Goal: Task Accomplishment & Management: Manage account settings

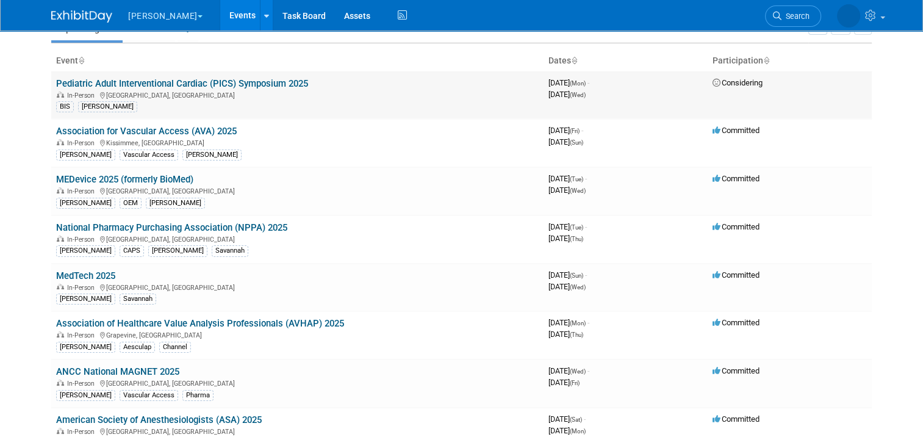
click at [462, 106] on div "BIS Valerie" at bounding box center [297, 105] width 482 height 13
click at [96, 273] on link "MedTech 2025" at bounding box center [85, 275] width 59 height 11
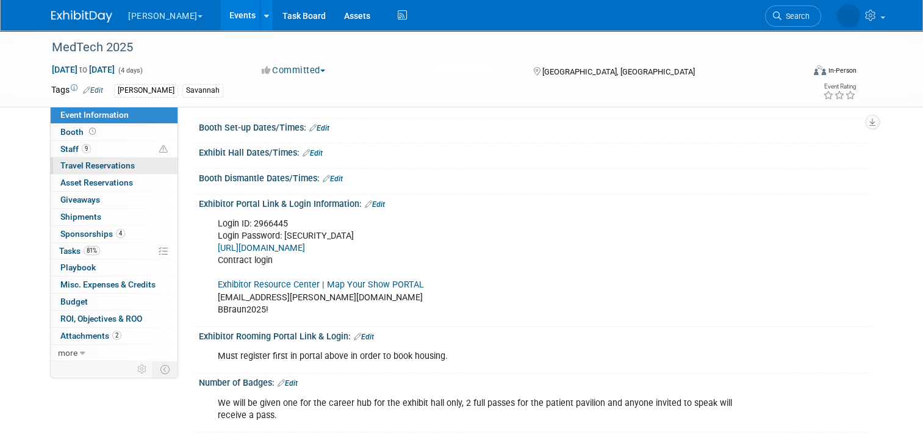
scroll to position [122, 0]
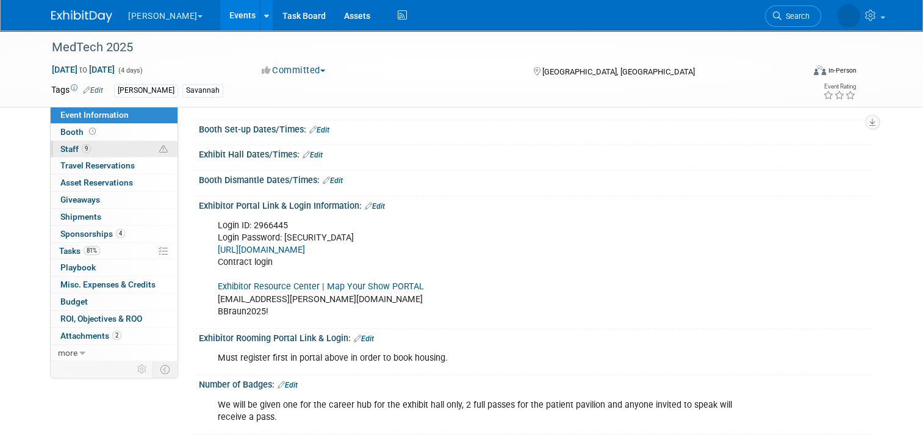
click at [124, 142] on link "9 Staff 9" at bounding box center [114, 149] width 127 height 16
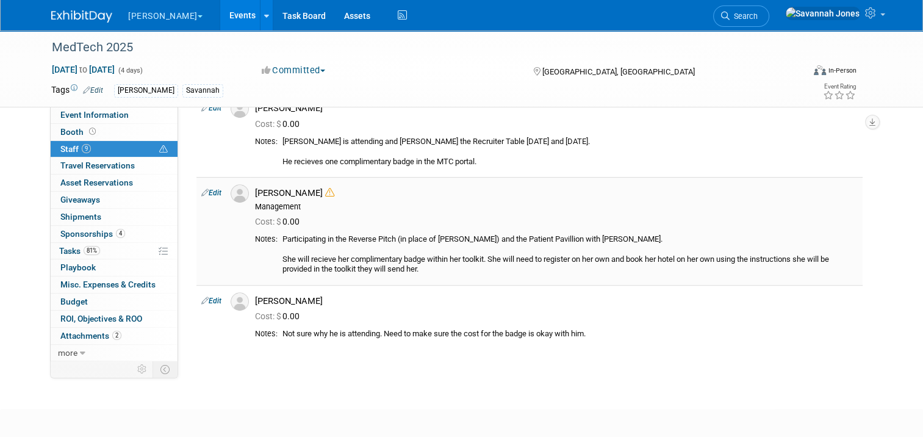
scroll to position [583, 0]
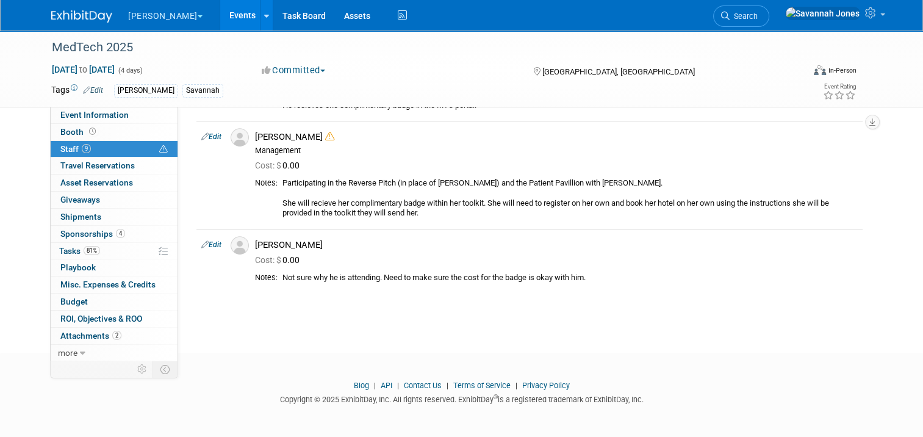
click at [220, 20] on link "Events" at bounding box center [242, 15] width 45 height 30
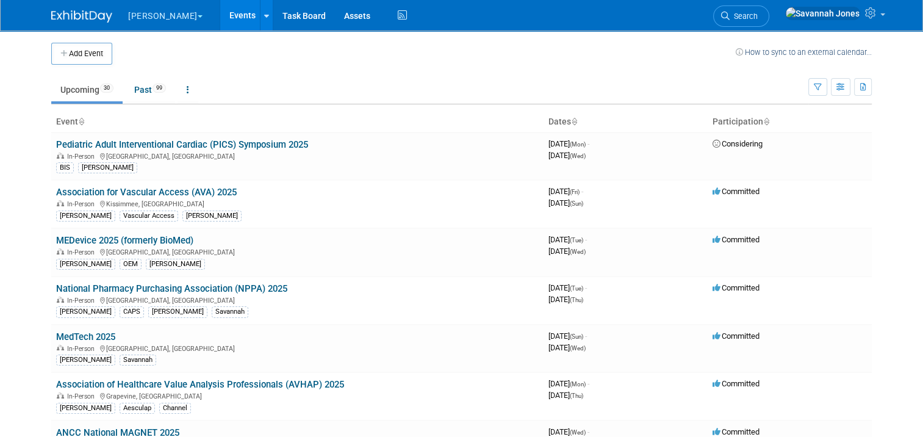
click at [349, 57] on td at bounding box center [423, 54] width 623 height 22
click at [238, 73] on td "Upcoming 30 Past 99 All Events 129 Past and Upcoming Grouped Annually Events gr…" at bounding box center [429, 85] width 757 height 40
click at [168, 283] on link "National Pharmacy Purchasing Association (NPPA) 2025" at bounding box center [171, 288] width 231 height 11
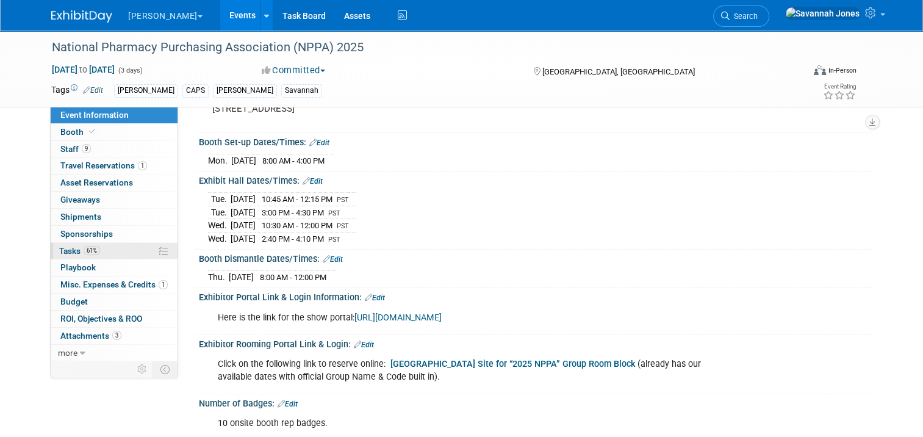
click at [121, 247] on link "61% Tasks 61%" at bounding box center [114, 251] width 127 height 16
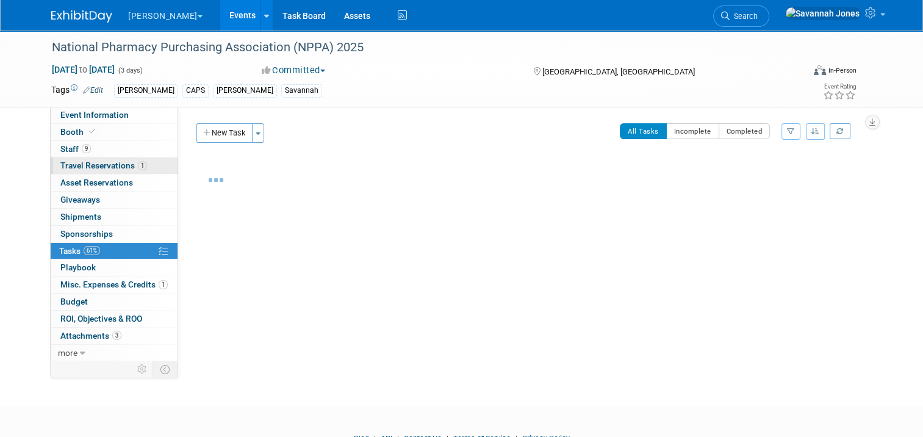
click at [141, 163] on link "1 Travel Reservations 1" at bounding box center [114, 165] width 127 height 16
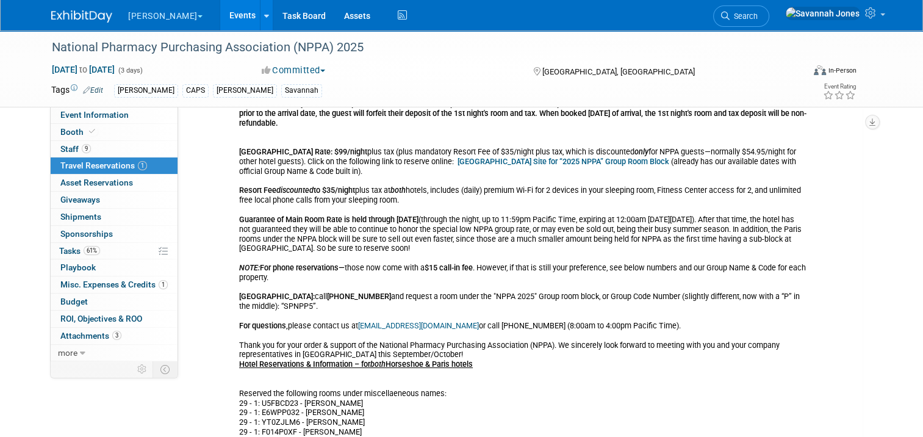
scroll to position [184, 0]
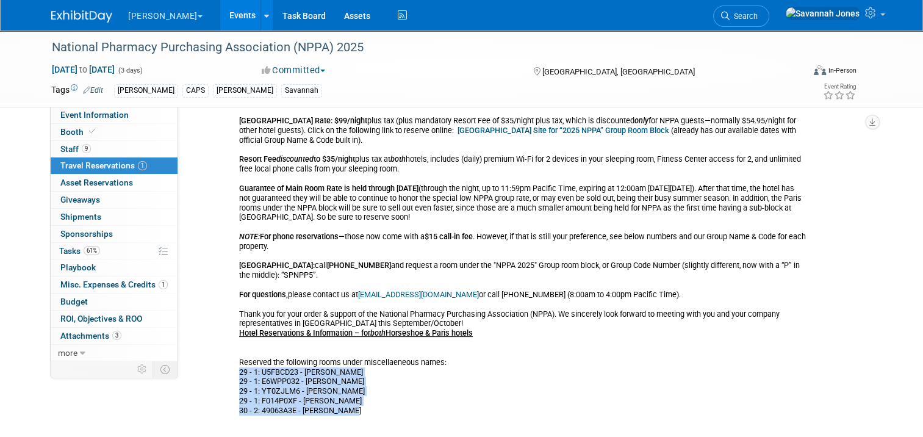
drag, startPoint x: 346, startPoint y: 399, endPoint x: 222, endPoint y: 362, distance: 129.8
click at [230, 362] on div "Hotel" at bounding box center [523, 200] width 586 height 432
drag, startPoint x: 222, startPoint y: 362, endPoint x: 257, endPoint y: 363, distance: 34.8
copy div "29 - 1: U5FBCD23 - [PERSON_NAME] 29 - 1: E6WPP032 - [PERSON_NAME] 29 - 1: YT0ZJ…"
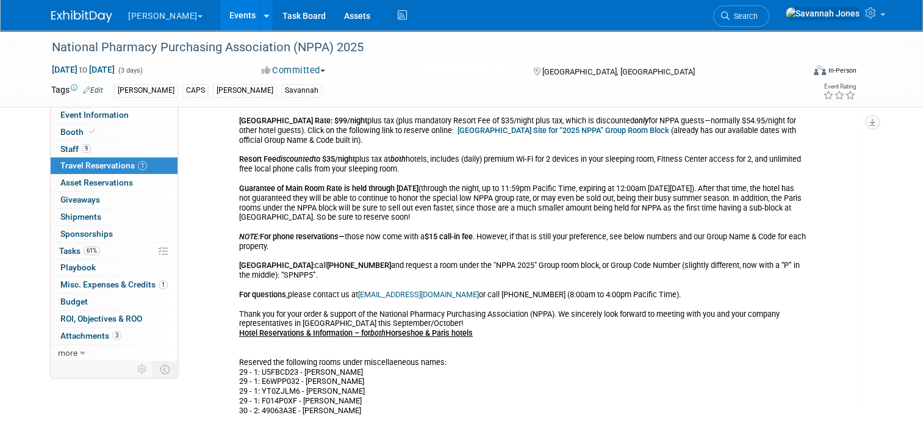
click at [514, 263] on div "Hotel Reservations & Information – for both Horseshoe & Paris hotels Cancellati…" at bounding box center [523, 231] width 568 height 366
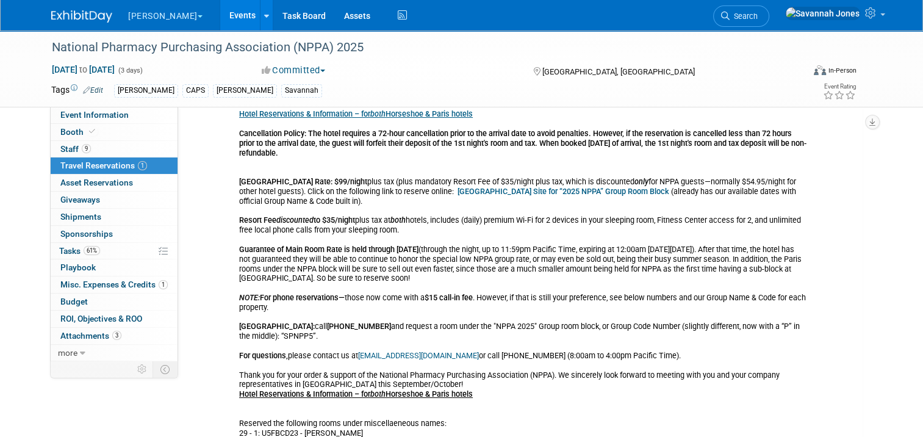
click at [562, 192] on b "[GEOGRAPHIC_DATA] Site for “2025 NPPA” Group Room Block" at bounding box center [563, 191] width 212 height 9
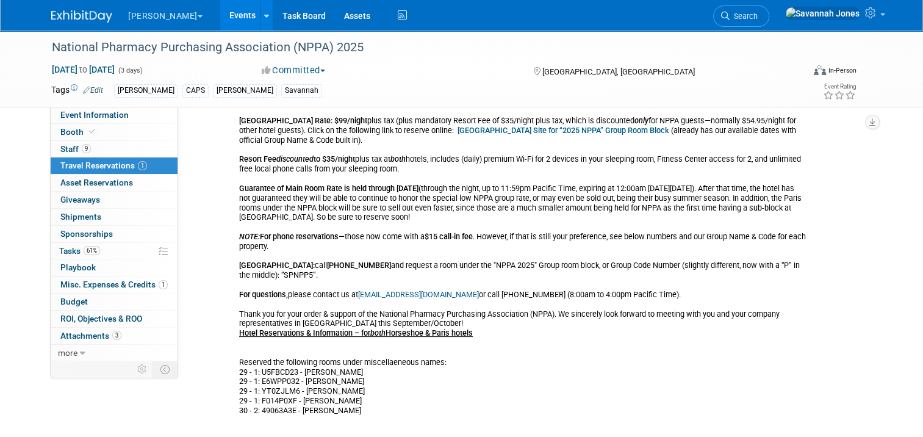
scroll to position [184, 0]
click at [284, 361] on div "Hotel Reservations & Information – for both Horseshoe & Paris hotels Cancellati…" at bounding box center [523, 231] width 568 height 366
drag, startPoint x: 284, startPoint y: 361, endPoint x: 268, endPoint y: 372, distance: 19.3
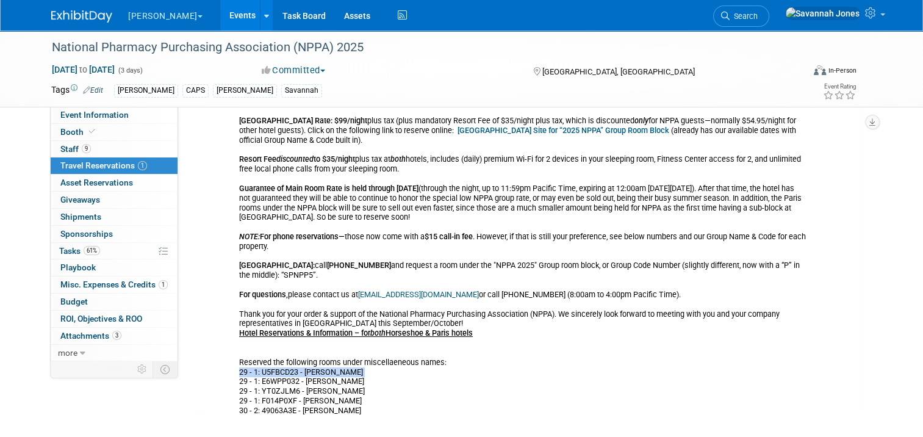
click at [267, 362] on div "Hotel Reservations & Information – for both Horseshoe & Paris hotels Cancellati…" at bounding box center [523, 231] width 568 height 366
click at [270, 374] on div "Hotel Reservations & Information – for both Horseshoe & Paris hotels Cancellati…" at bounding box center [523, 231] width 568 height 366
click at [270, 356] on div "Hotel Reservations & Information – for both Horseshoe & Paris hotels Cancellati…" at bounding box center [523, 231] width 568 height 366
click at [271, 360] on div "Hotel Reservations & Information – for both Horseshoe & Paris hotels Cancellati…" at bounding box center [523, 231] width 568 height 366
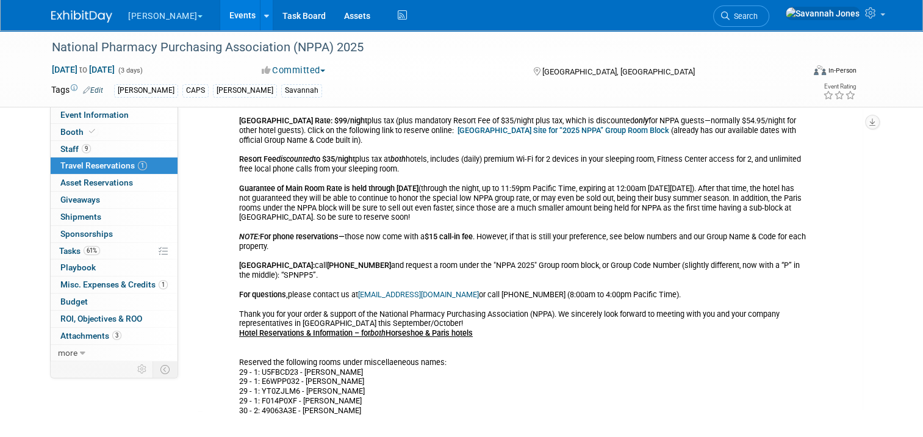
click at [271, 360] on div "Hotel Reservations & Information – for both Horseshoe & Paris hotels Cancellati…" at bounding box center [523, 231] width 568 height 366
click at [271, 362] on div "Hotel Reservations & Information – for both Horseshoe & Paris hotels Cancellati…" at bounding box center [523, 231] width 568 height 366
click at [271, 363] on div "Hotel Reservations & Information – for both Horseshoe & Paris hotels Cancellati…" at bounding box center [523, 231] width 568 height 366
click at [271, 362] on div "Hotel Reservations & Information – for both Horseshoe & Paris hotels Cancellati…" at bounding box center [523, 231] width 568 height 366
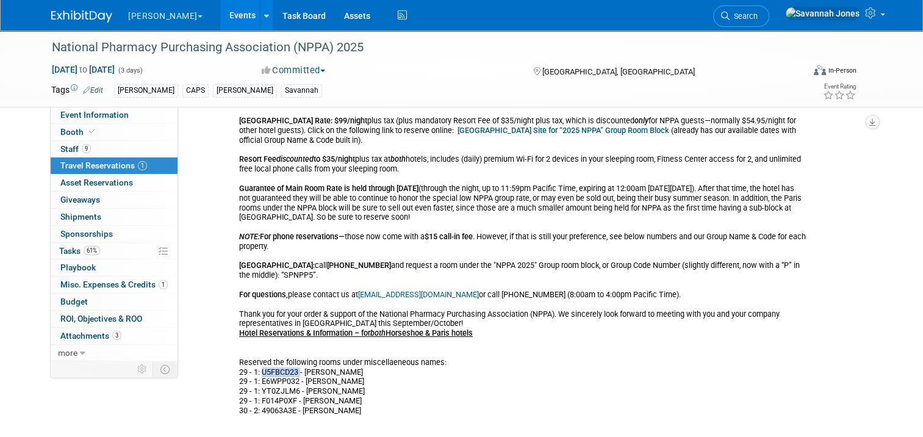
copy div "U5FBCD23"
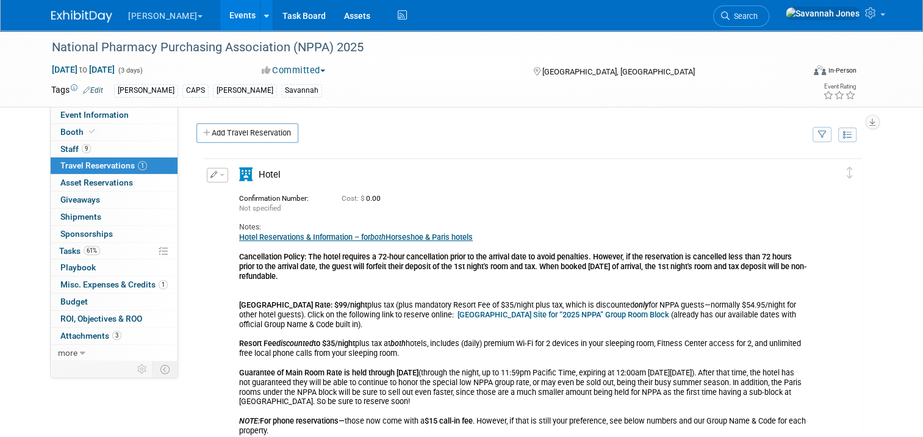
click at [219, 170] on button "button" at bounding box center [217, 175] width 21 height 15
click at [218, 193] on button "Edit Reservation" at bounding box center [258, 196] width 103 height 18
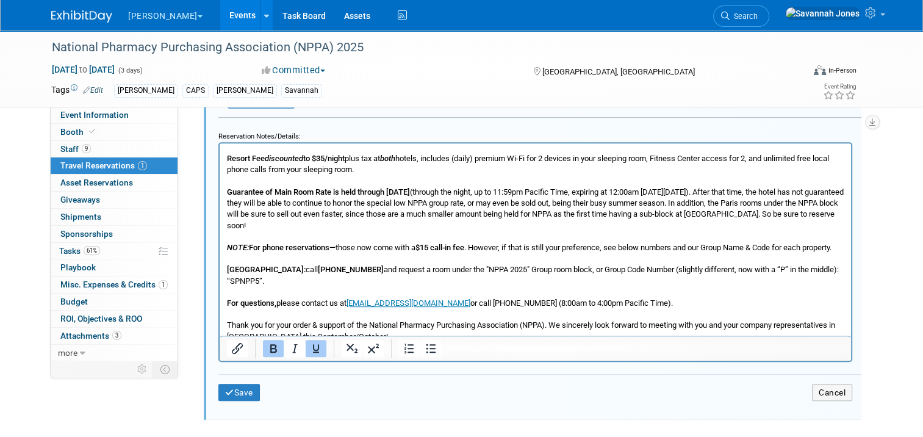
scroll to position [201, 0]
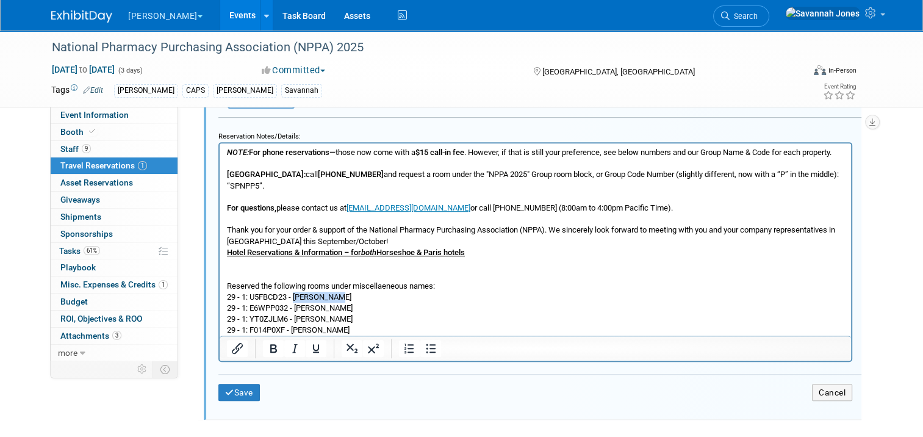
drag, startPoint x: 342, startPoint y: 287, endPoint x: 295, endPoint y: 284, distance: 47.0
click at [295, 284] on p "Hotel Reservations & Information – for both Horseshoe & Paris hotels Cancellati…" at bounding box center [535, 146] width 617 height 400
click at [247, 387] on button "Save" at bounding box center [238, 393] width 41 height 18
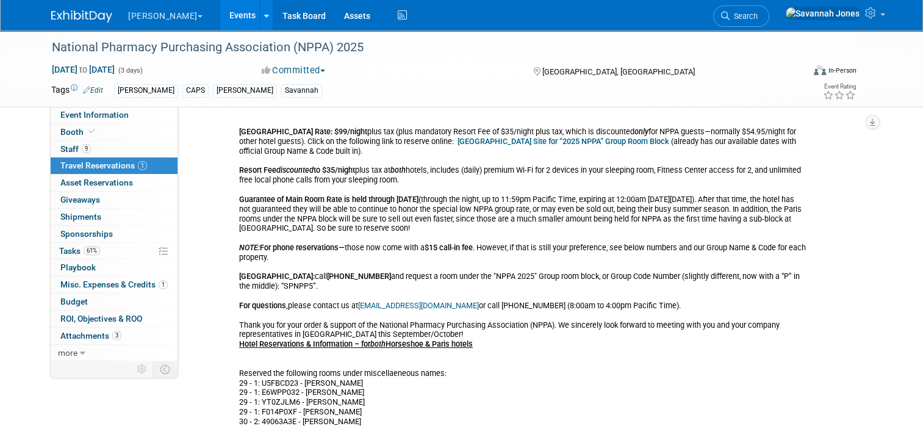
scroll to position [184, 0]
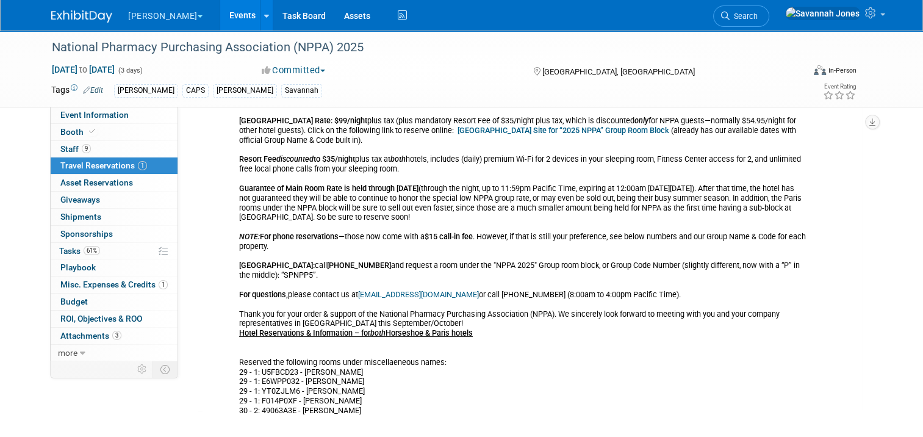
click at [277, 370] on div "Hotel Reservations & Information – for both Horseshoe & Paris hotels Cancellati…" at bounding box center [523, 231] width 568 height 366
copy div "E6WPP032"
click at [327, 312] on div "Hotel Reservations & Information – for both Horseshoe & Paris hotels Cancellati…" at bounding box center [523, 231] width 568 height 366
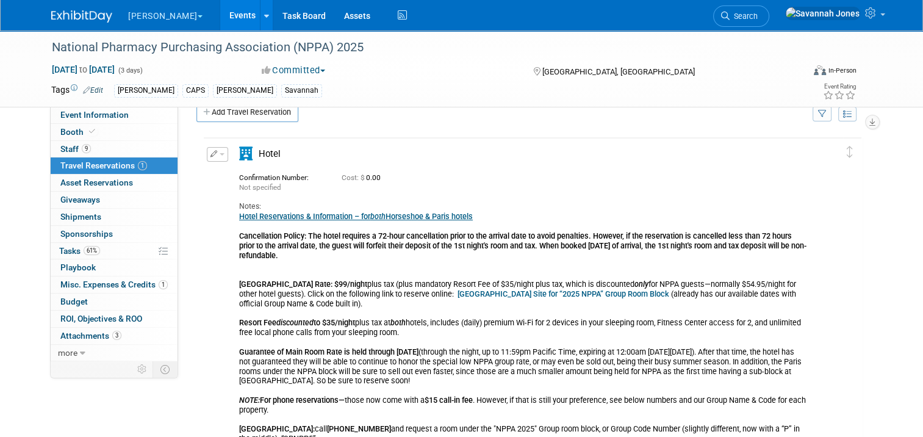
scroll to position [0, 0]
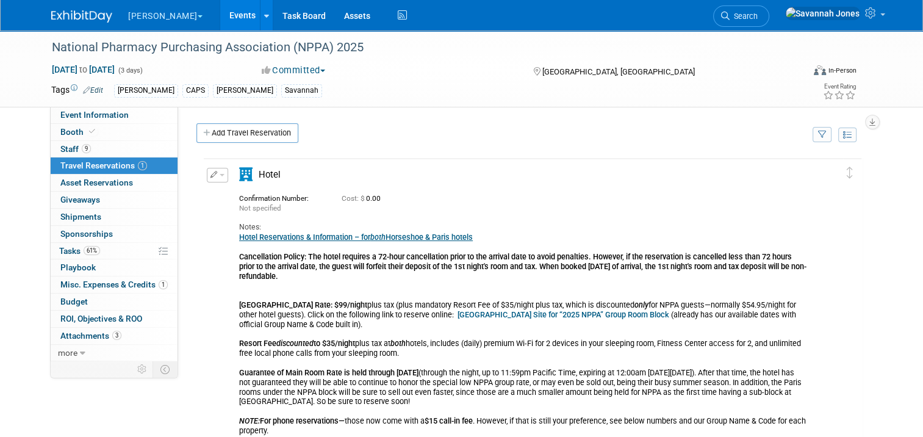
click at [210, 174] on icon "button" at bounding box center [213, 174] width 7 height 7
click at [217, 191] on button "Edit Reservation" at bounding box center [258, 196] width 103 height 18
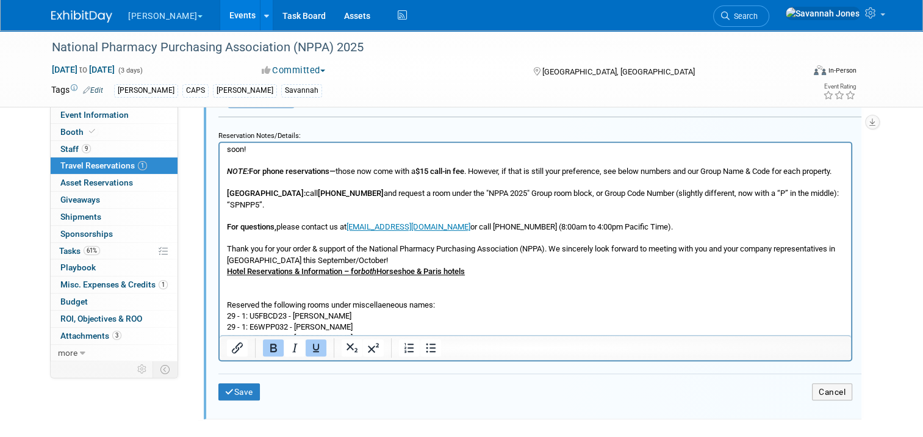
scroll to position [588, 0]
click at [391, 306] on p "Hotel Reservations & Information – for both Horseshoe & Paris hotels Cancellati…" at bounding box center [535, 166] width 617 height 400
click at [537, 303] on p "Hotel Reservations & Information – for both Horseshoe & Paris hotels Cancellati…" at bounding box center [535, 166] width 617 height 400
drag, startPoint x: 555, startPoint y: 301, endPoint x: 362, endPoint y: 305, distance: 193.9
click at [362, 305] on p "Hotel Reservations & Information – for both Horseshoe & Paris hotels Cancellati…" at bounding box center [535, 166] width 617 height 400
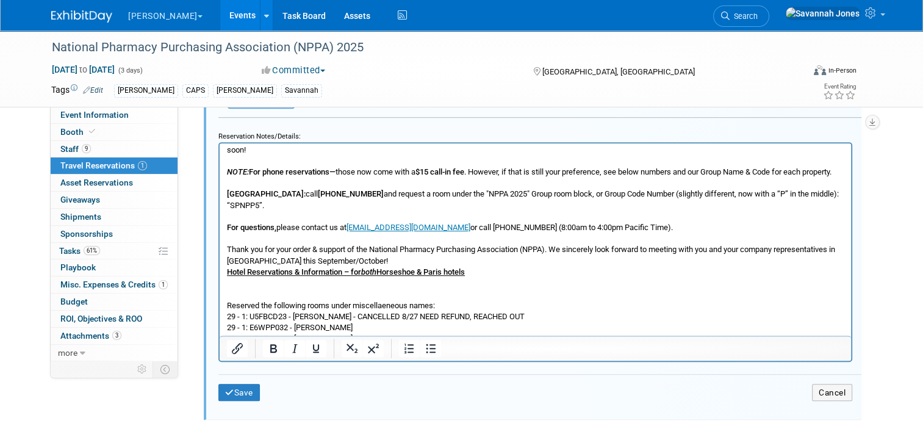
copy p "- CANCELLED 8/27 NEED REFUND, REACHED OUT"
click at [366, 317] on p "Hotel Reservations & Information – for both Horseshoe & Paris hotels Cancellati…" at bounding box center [535, 166] width 617 height 400
click at [353, 327] on p "Hotel Reservations & Information – for both Horseshoe & Paris hotels Cancellati…" at bounding box center [535, 166] width 617 height 400
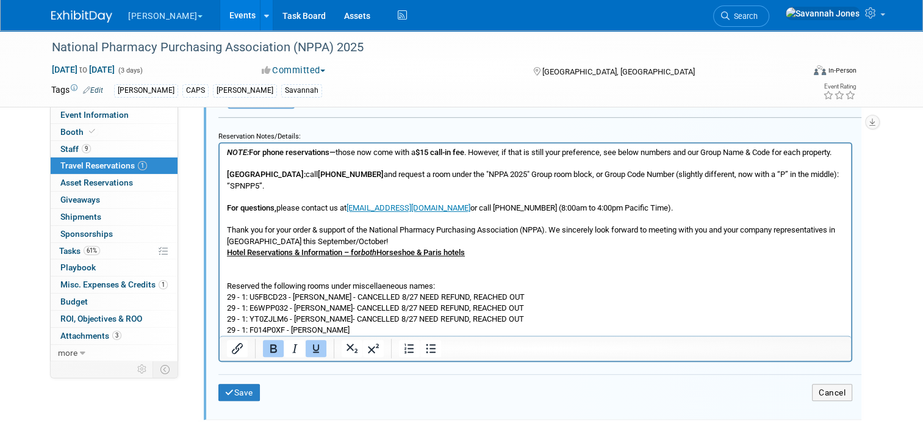
click at [376, 319] on p "Hotel Reservations & Information – for both Horseshoe & Paris hotels Cancellati…" at bounding box center [535, 146] width 617 height 400
click at [357, 326] on p "Hotel Reservations & Information – for both Horseshoe & Paris hotels Cancellati…" at bounding box center [535, 146] width 617 height 400
click at [254, 385] on td "Save" at bounding box center [325, 393] width 214 height 18
click at [240, 394] on button "Save" at bounding box center [238, 393] width 41 height 18
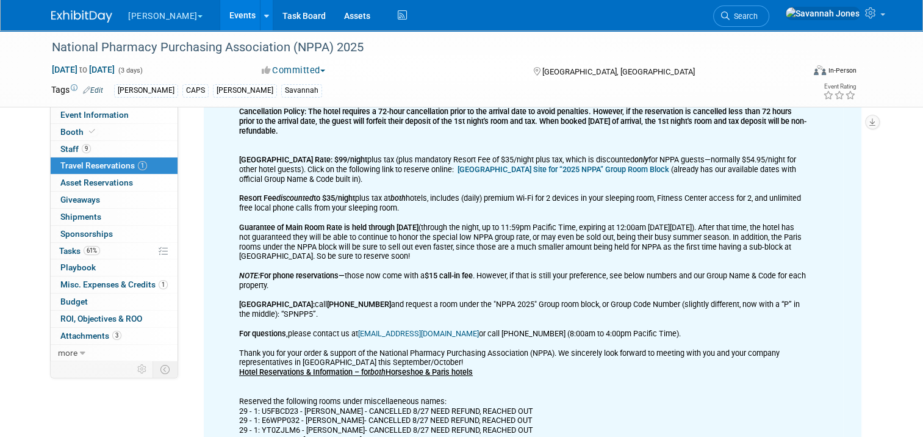
scroll to position [184, 0]
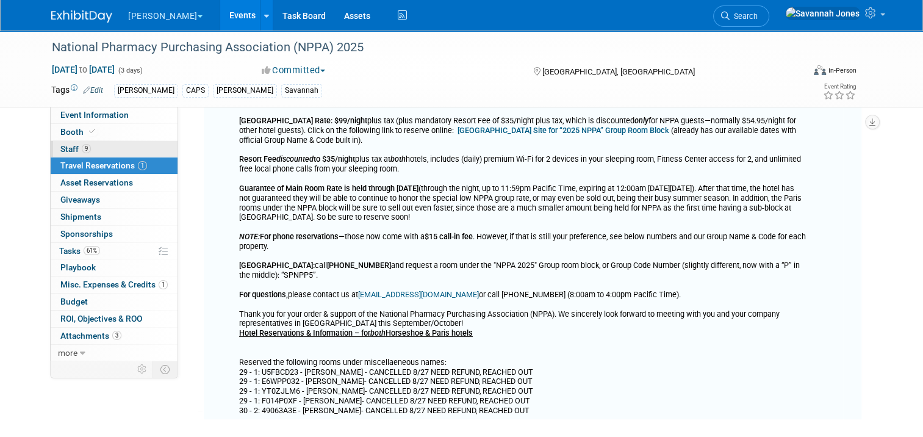
click at [132, 149] on link "9 Staff 9" at bounding box center [114, 149] width 127 height 16
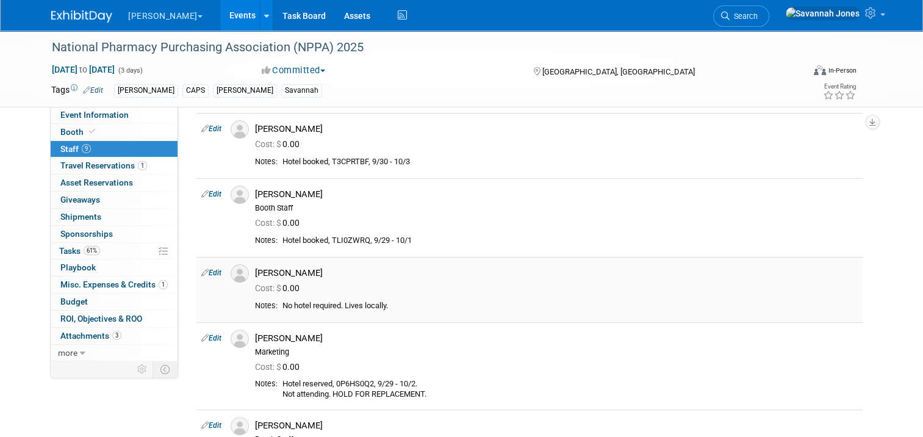
scroll to position [183, 0]
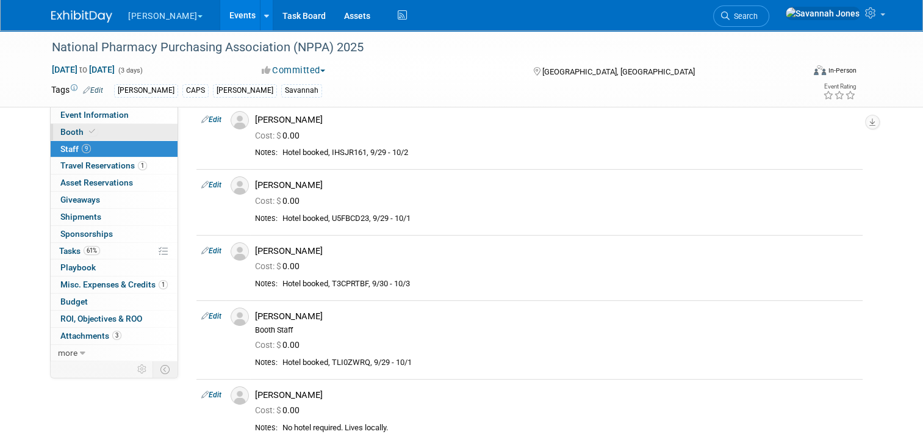
click at [102, 127] on link "Booth" at bounding box center [114, 132] width 127 height 16
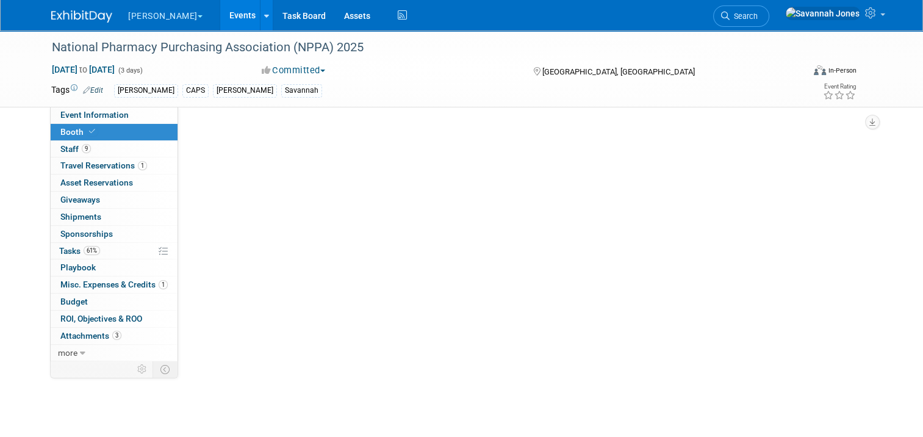
scroll to position [0, 0]
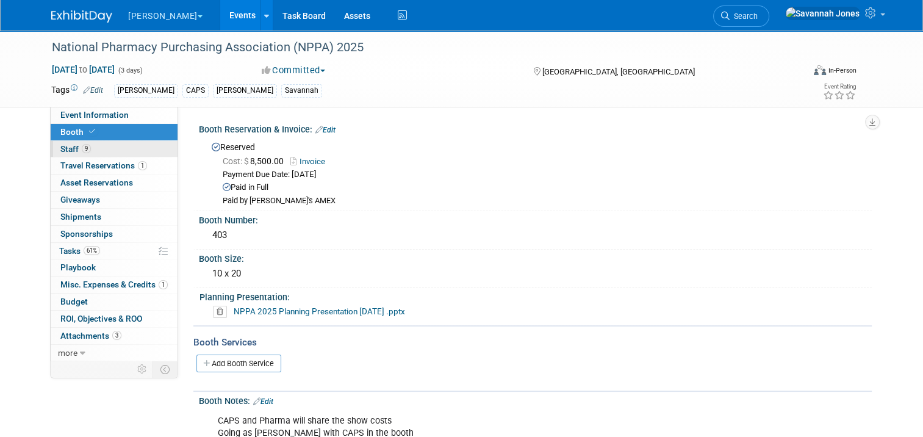
click at [112, 156] on link "9 Staff 9" at bounding box center [114, 149] width 127 height 16
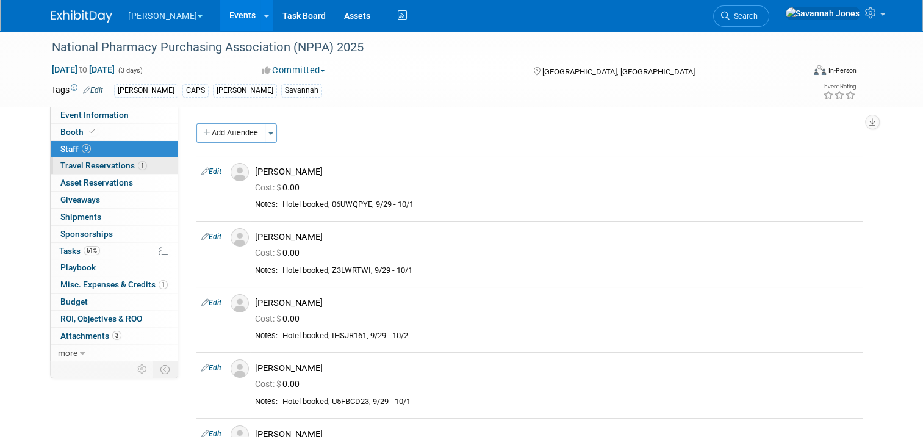
click at [117, 164] on span "Travel Reservations 1" at bounding box center [103, 165] width 87 height 10
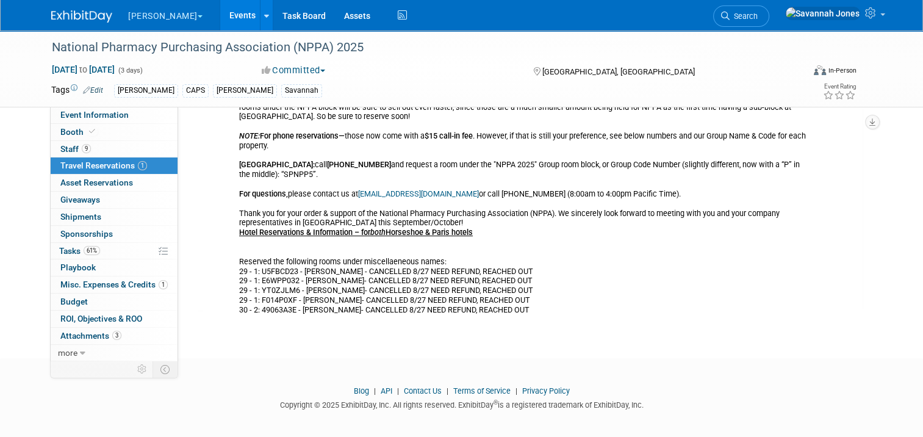
scroll to position [291, 0]
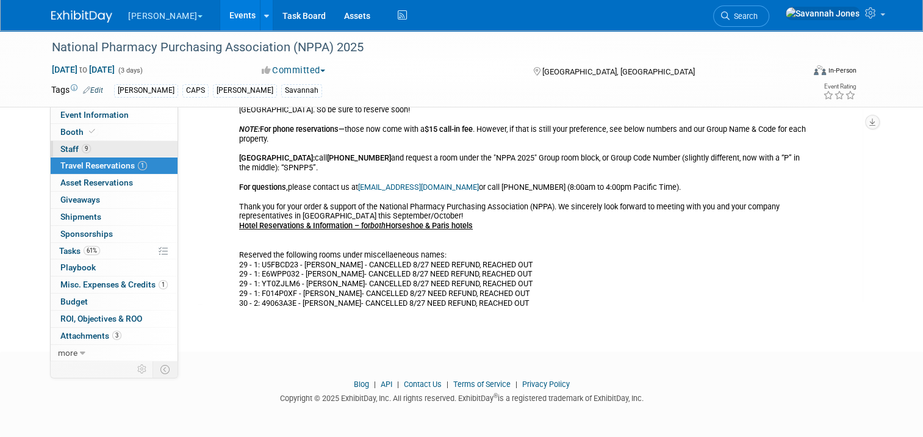
click at [137, 151] on link "9 Staff 9" at bounding box center [114, 149] width 127 height 16
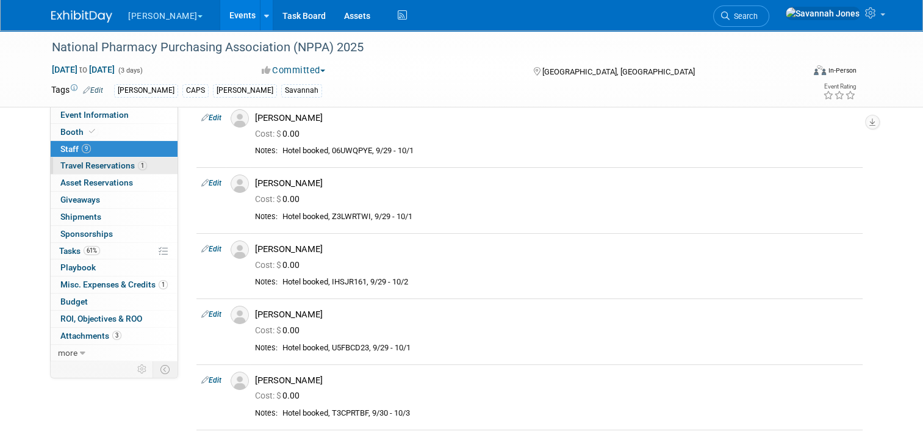
scroll to position [0, 0]
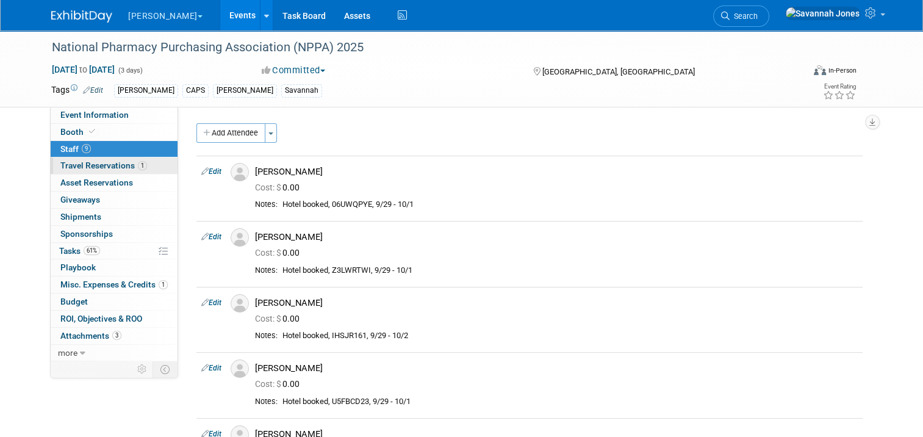
click at [107, 157] on link "1 Travel Reservations 1" at bounding box center [114, 165] width 127 height 16
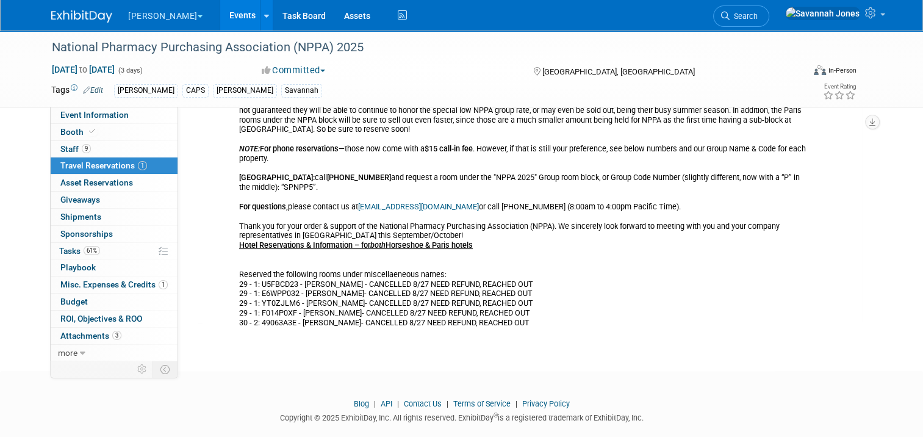
scroll to position [291, 0]
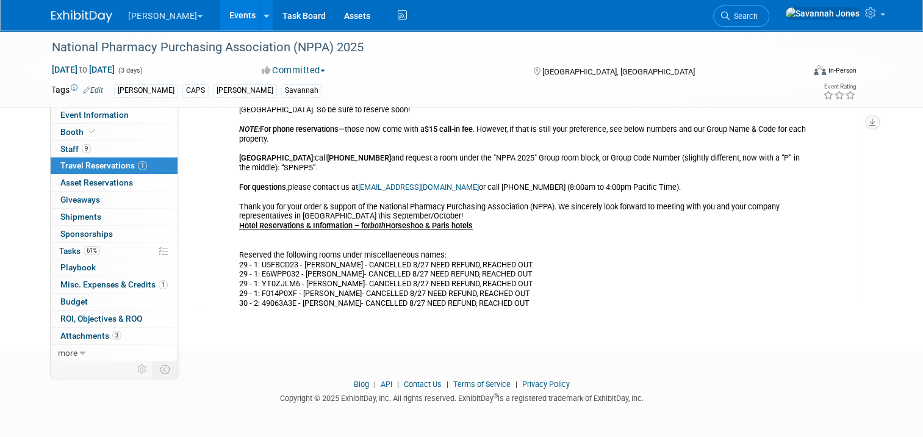
click at [279, 271] on div "Hotel Reservations & Information – for both Horseshoe & Paris hotels Cancellati…" at bounding box center [523, 124] width 568 height 366
copy div "YT0ZJLM6"
click at [93, 133] on link "Booth" at bounding box center [114, 132] width 127 height 16
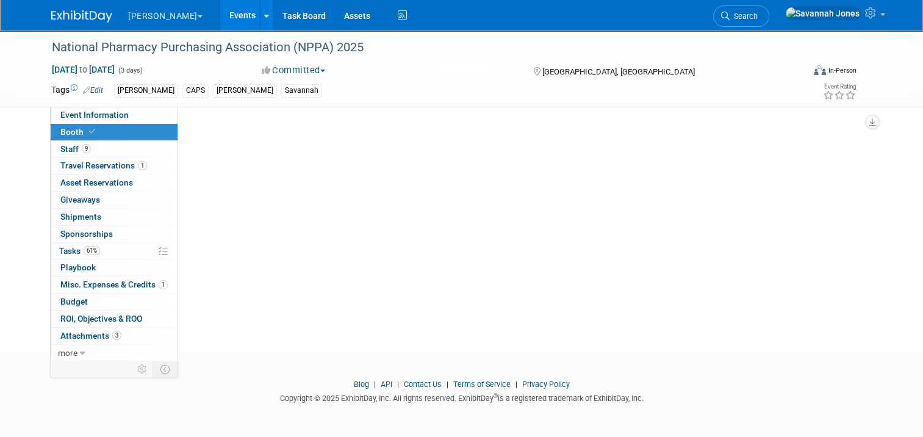
scroll to position [0, 0]
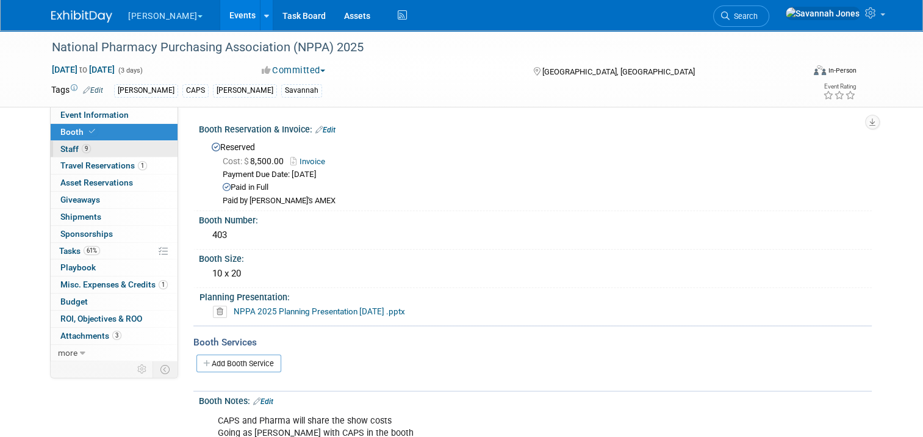
click at [95, 149] on link "9 Staff 9" at bounding box center [114, 149] width 127 height 16
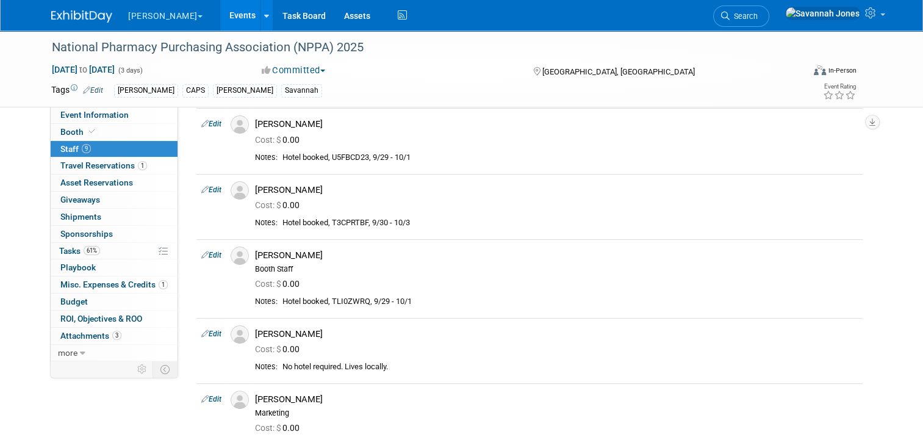
scroll to position [183, 0]
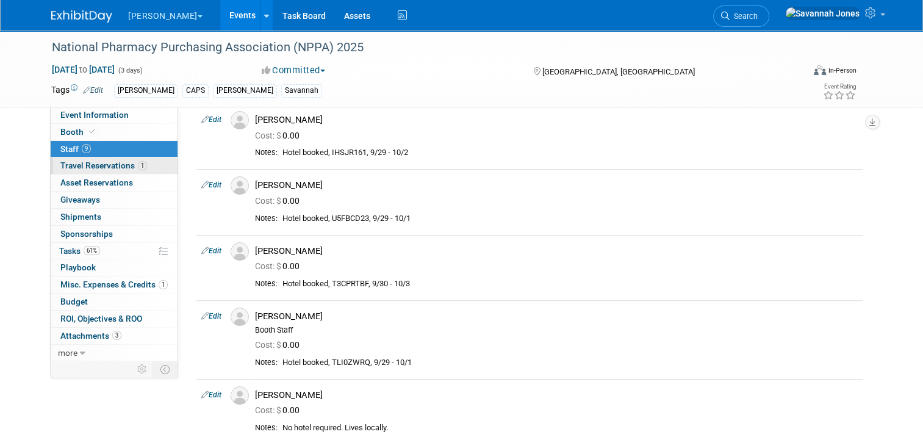
click at [138, 163] on span "1" at bounding box center [142, 165] width 9 height 9
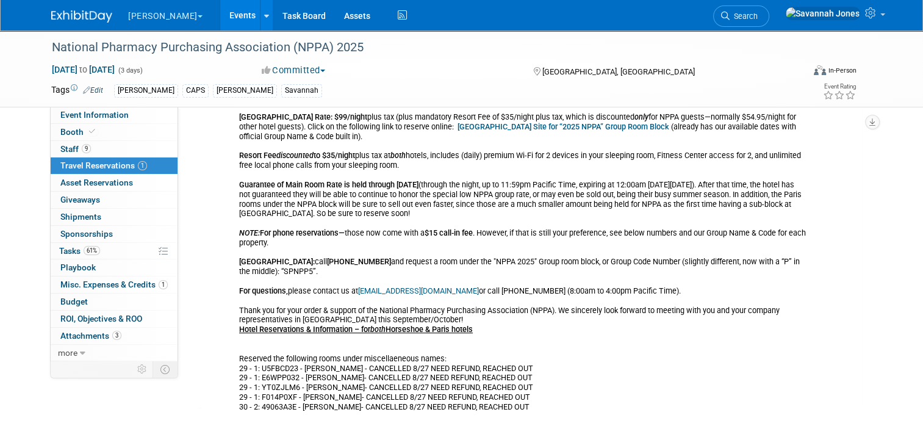
scroll to position [291, 0]
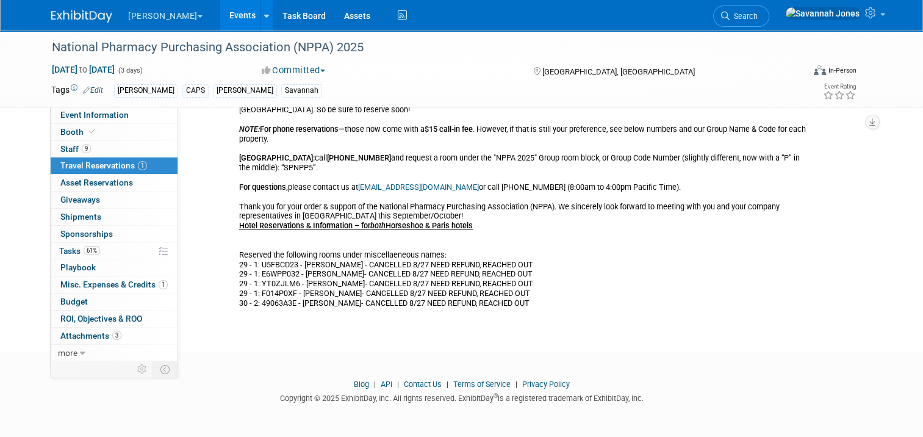
click at [270, 271] on div "Hotel Reservations & Information – for both Horseshoe & Paris hotels Cancellati…" at bounding box center [523, 124] width 568 height 366
copy div "YT0ZJLM6"
click at [274, 279] on div "Hotel Reservations & Information – for both Horseshoe & Paris hotels Cancellati…" at bounding box center [523, 124] width 568 height 366
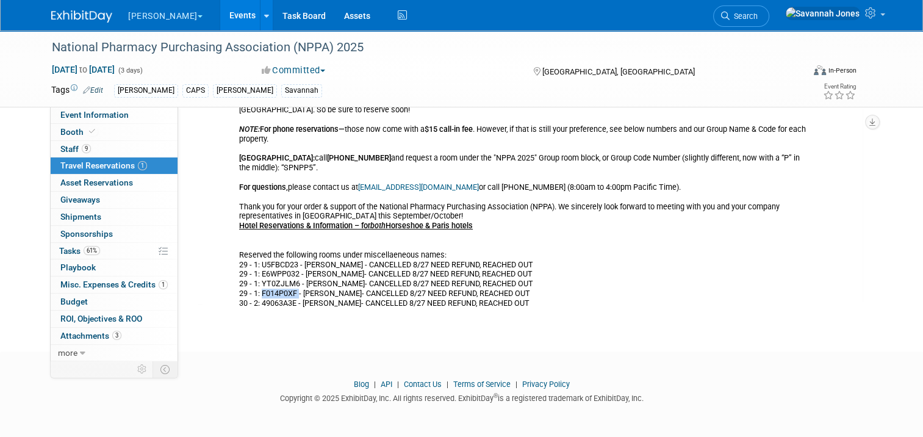
copy div "F014P0XF"
click at [82, 149] on span "9" at bounding box center [86, 148] width 9 height 9
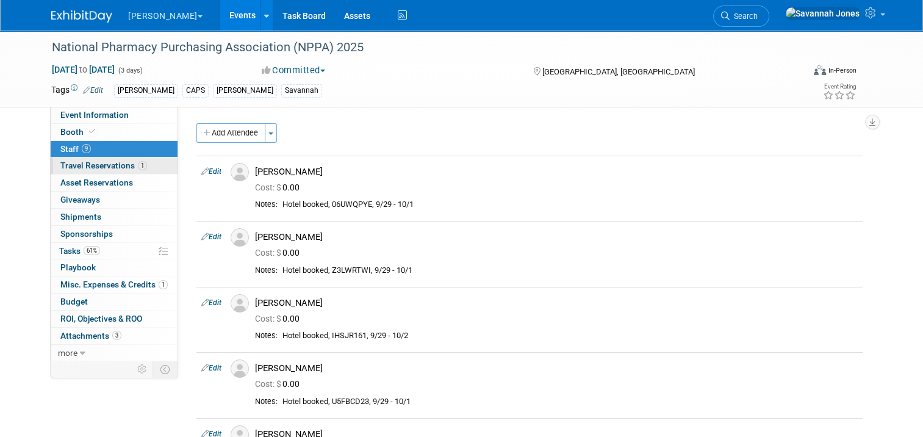
click at [162, 168] on link "1 Travel Reservations 1" at bounding box center [114, 165] width 127 height 16
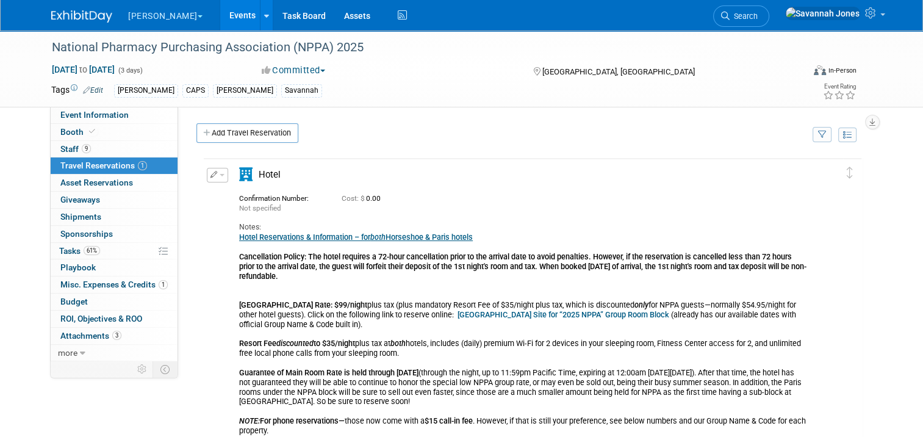
scroll to position [291, 0]
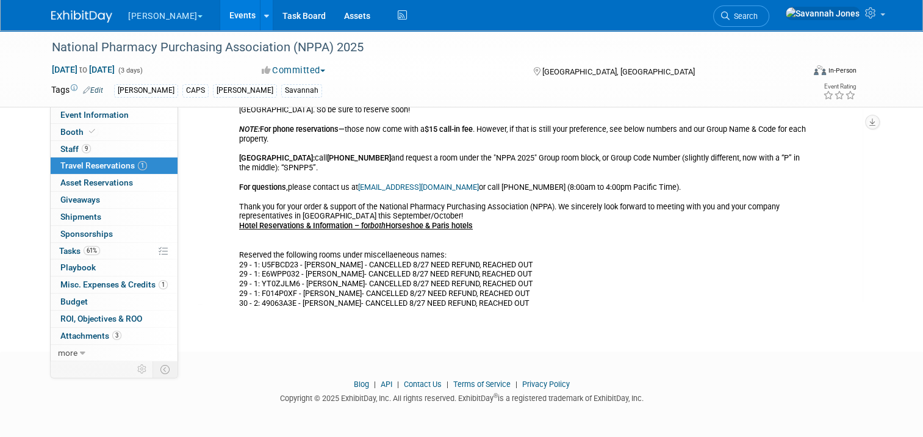
click at [269, 298] on div "Hotel Reservations & Information – for both Horseshoe & Paris hotels Cancellati…" at bounding box center [523, 124] width 568 height 366
copy div "49063A3E"
click at [68, 146] on span "Staff 9" at bounding box center [75, 149] width 30 height 10
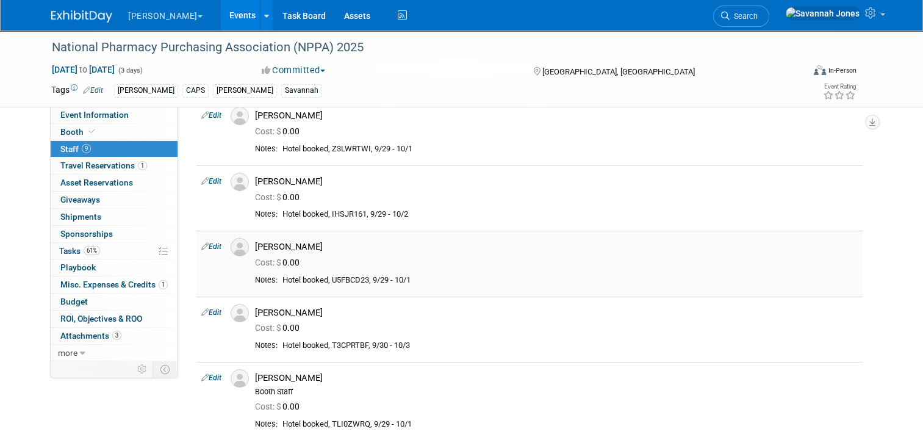
scroll to position [183, 0]
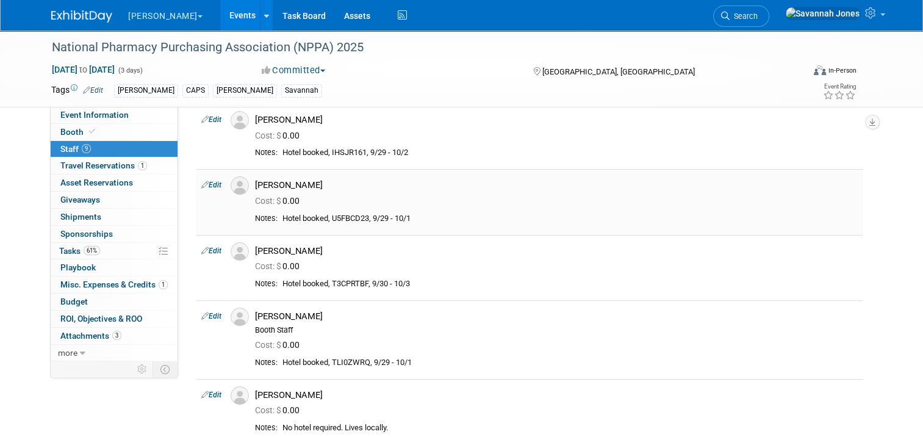
click at [205, 182] on link "Edit" at bounding box center [211, 184] width 20 height 9
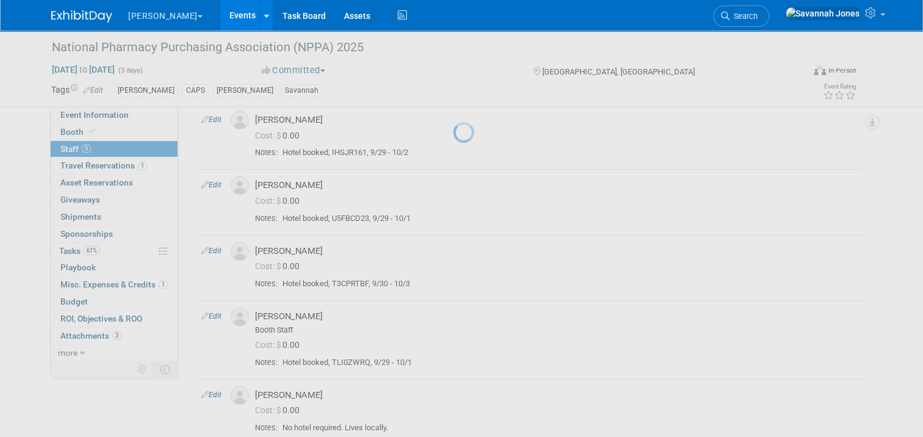
select select "88d68e25-73ad-4e7c-a4c0-241783e7f8a3"
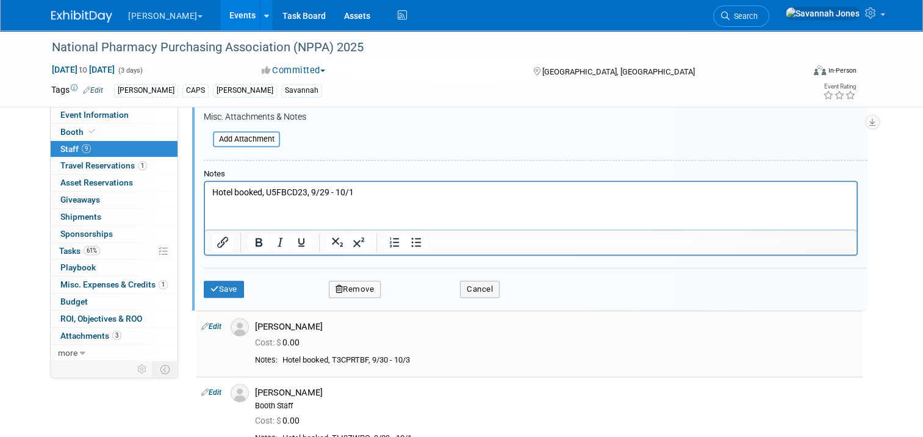
scroll to position [579, 0]
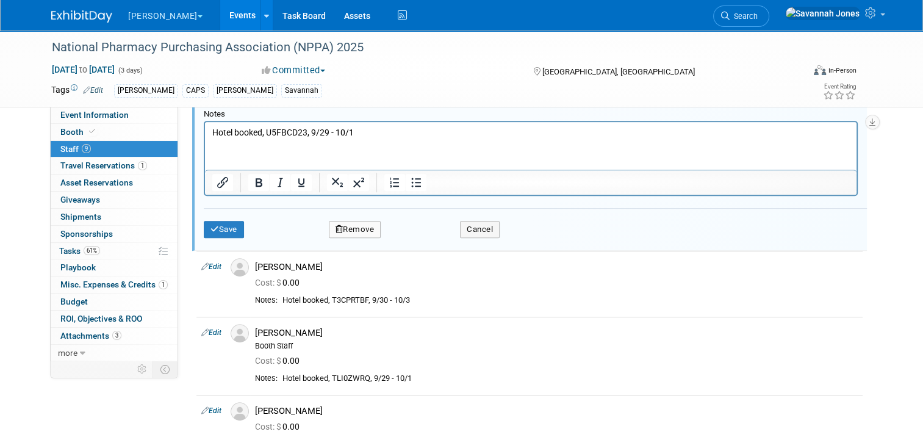
click at [291, 133] on p "Hotel booked, U5FBCD23, 9/29 - 10/1" at bounding box center [530, 133] width 637 height 12
paste body "Rich Text Area. Press ALT-0 for help."
click at [224, 227] on button "Save" at bounding box center [224, 229] width 40 height 17
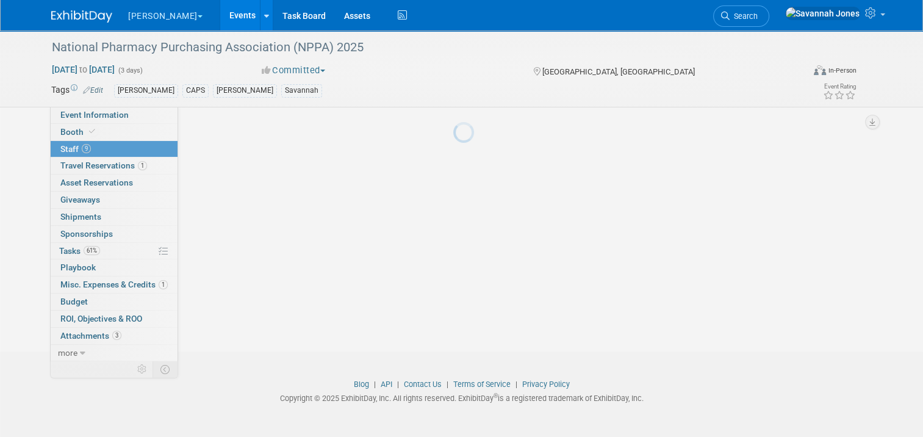
scroll to position [499, 0]
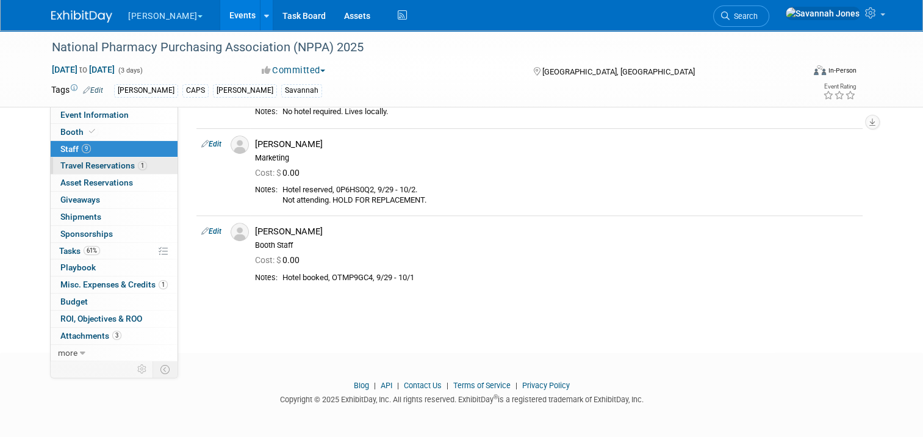
click at [132, 160] on link "1 Travel Reservations 1" at bounding box center [114, 165] width 127 height 16
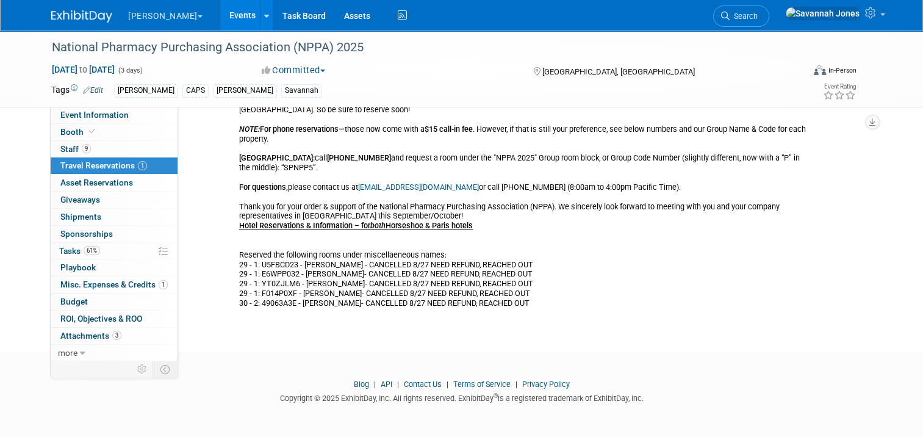
scroll to position [0, 0]
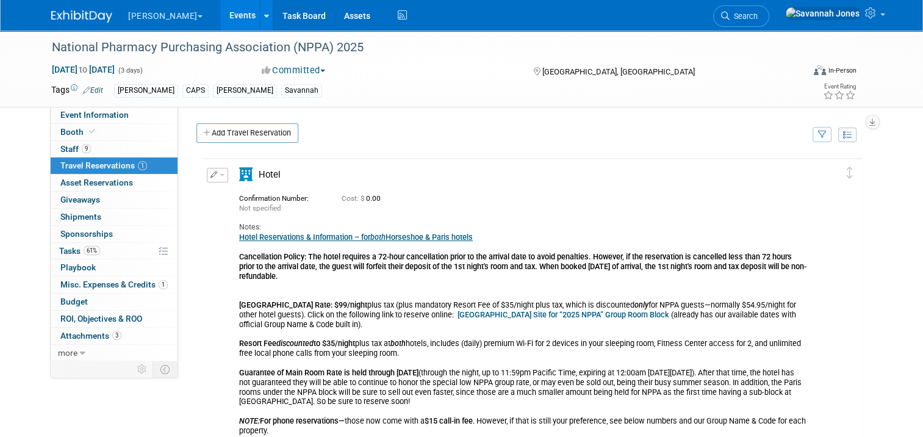
click at [210, 177] on button "button" at bounding box center [217, 175] width 21 height 15
click at [216, 196] on icon "button" at bounding box center [220, 195] width 10 height 9
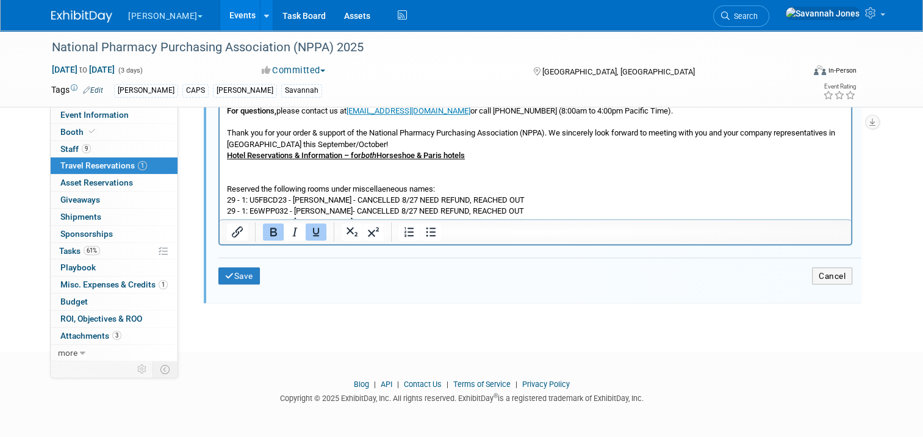
scroll to position [583, 0]
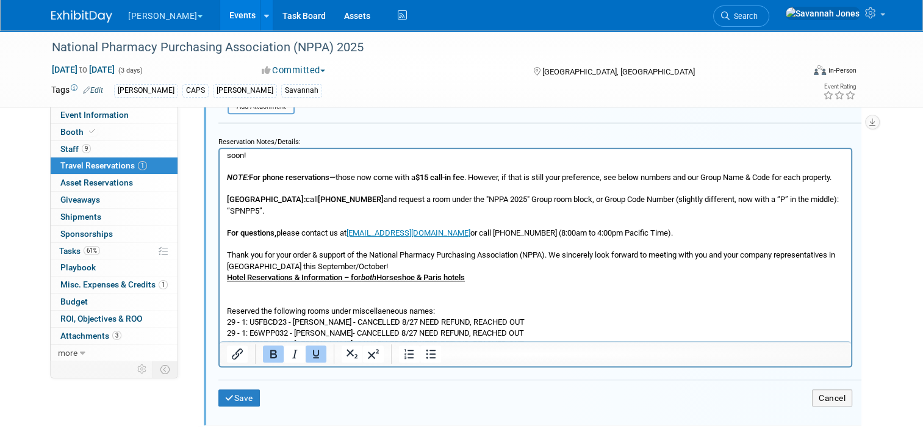
click at [290, 306] on p "Hotel Reservations & Information – for both Horseshoe & Paris hotels Cancellati…" at bounding box center [535, 171] width 617 height 400
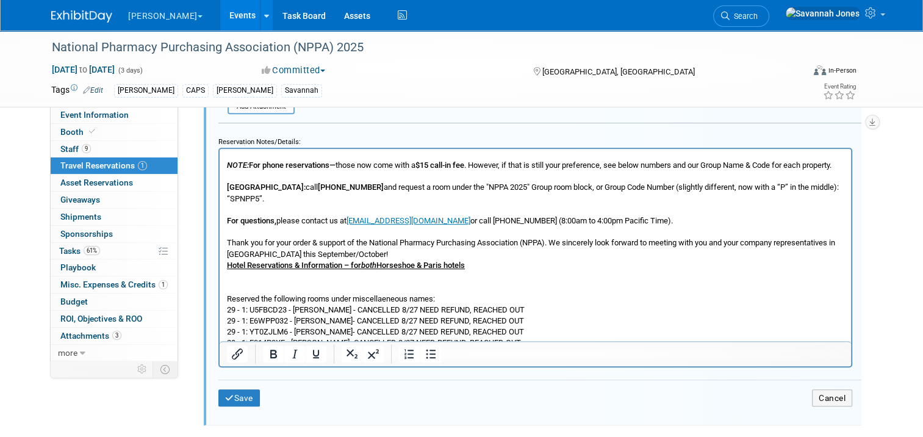
scroll to position [201, 0]
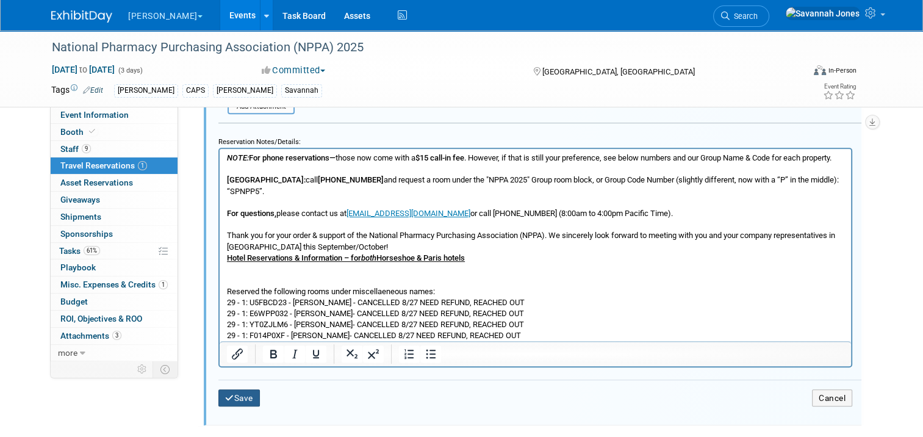
click at [230, 389] on button "Save" at bounding box center [238, 398] width 41 height 18
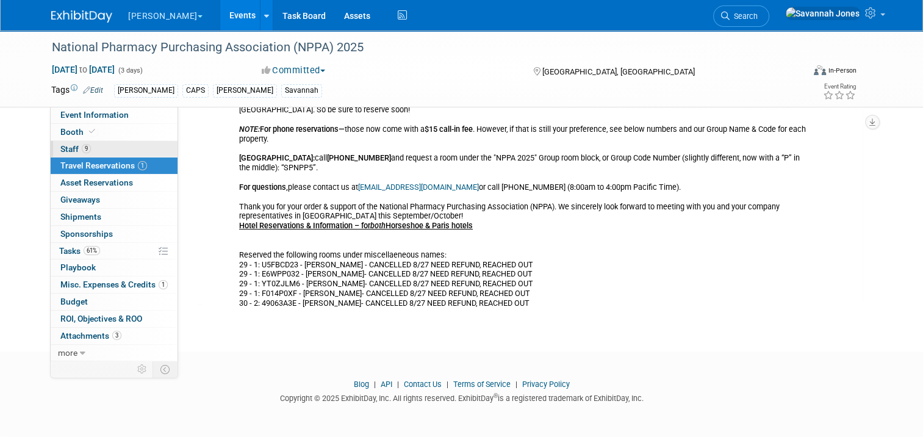
click at [115, 146] on link "9 Staff 9" at bounding box center [114, 149] width 127 height 16
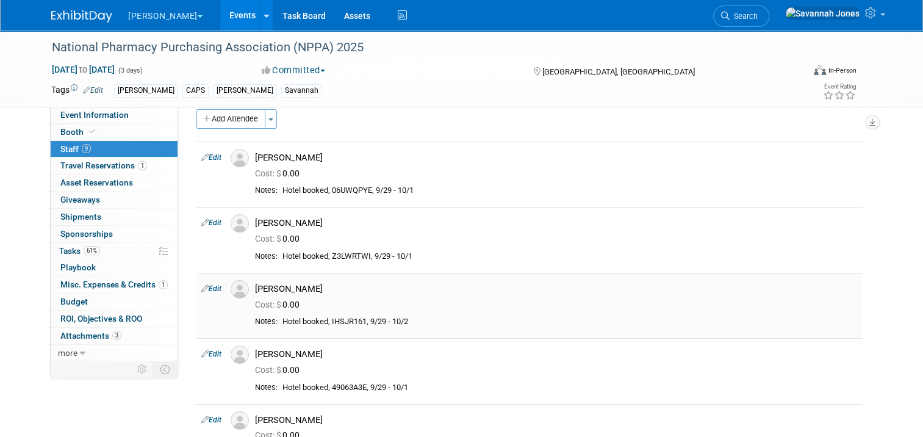
scroll to position [20, 0]
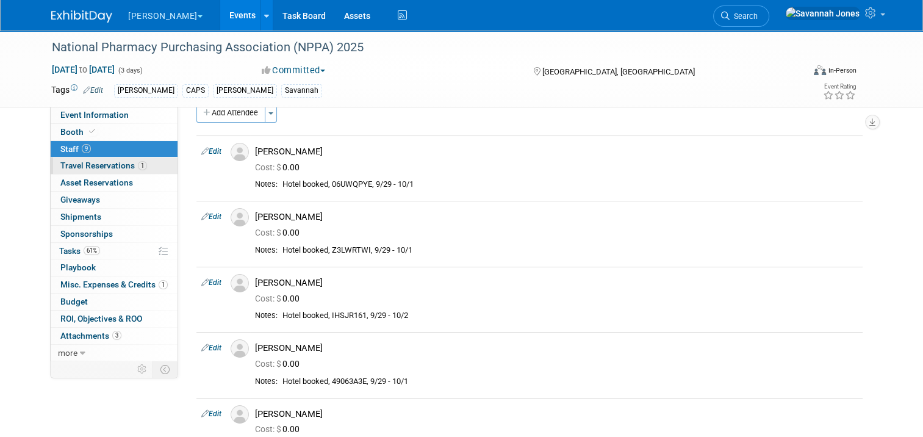
click at [98, 169] on span "Travel Reservations 1" at bounding box center [103, 165] width 87 height 10
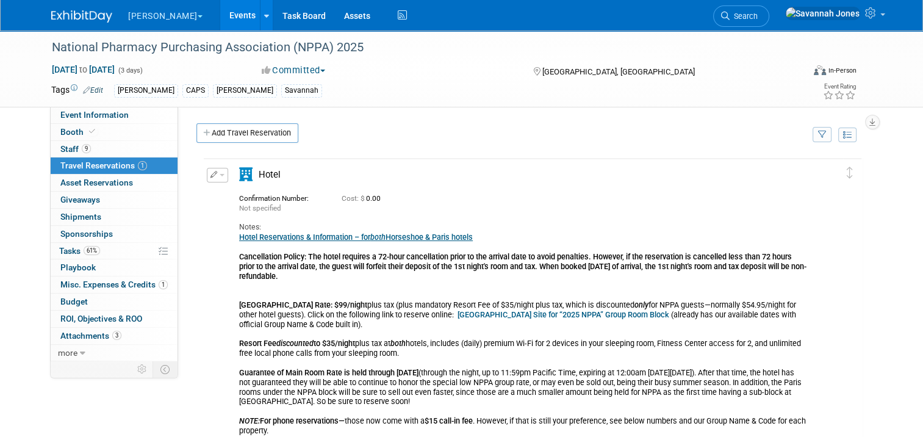
click at [128, 167] on span "Travel Reservations 1" at bounding box center [103, 165] width 87 height 10
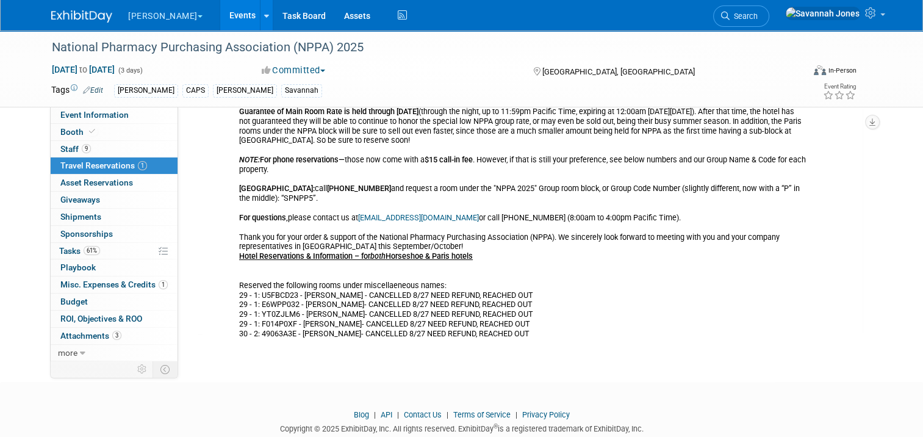
scroll to position [291, 0]
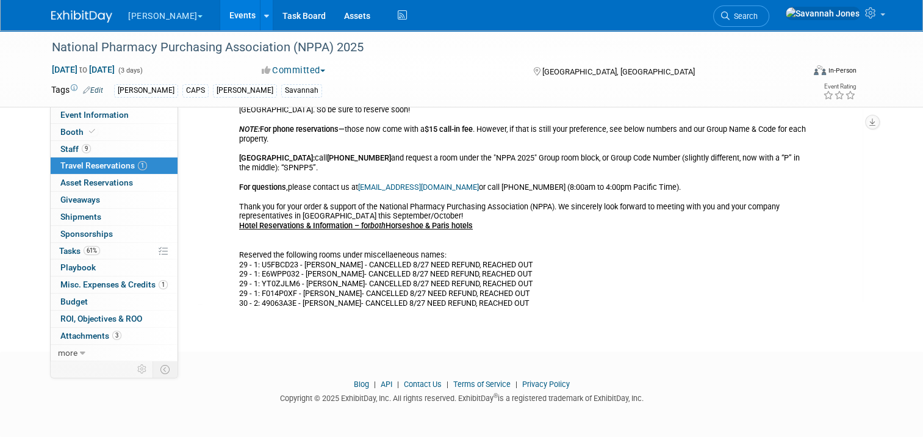
click at [274, 250] on div "Hotel Reservations & Information – for both Horseshoe & Paris hotels Cancellati…" at bounding box center [523, 124] width 568 height 366
copy div "U5FBCD23"
click at [278, 262] on div "Hotel Reservations & Information – for both Horseshoe & Paris hotels Cancellati…" at bounding box center [523, 124] width 568 height 366
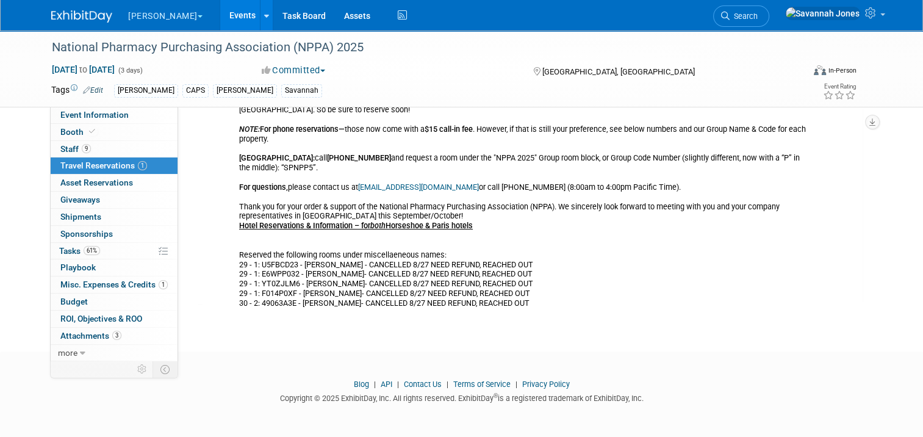
drag, startPoint x: 278, startPoint y: 262, endPoint x: 279, endPoint y: 273, distance: 11.0
click at [279, 273] on div "Hotel Reservations & Information – for both Horseshoe & Paris hotels Cancellati…" at bounding box center [523, 124] width 568 height 366
drag, startPoint x: 279, startPoint y: 273, endPoint x: 282, endPoint y: 284, distance: 11.2
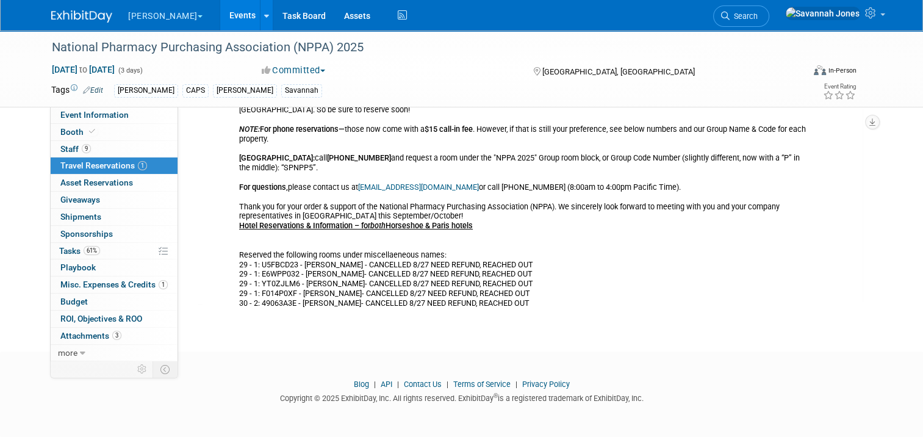
click at [282, 284] on div "Hotel Reservations & Information – for both Horseshoe & Paris hotels Cancellati…" at bounding box center [523, 124] width 568 height 366
click at [280, 281] on div "Hotel Reservations & Information – for both Horseshoe & Paris hotels Cancellati…" at bounding box center [523, 124] width 568 height 366
click at [279, 271] on div "Hotel Reservations & Information – for both Horseshoe & Paris hotels Cancellati…" at bounding box center [523, 124] width 568 height 366
copy div "YT0ZJLM6"
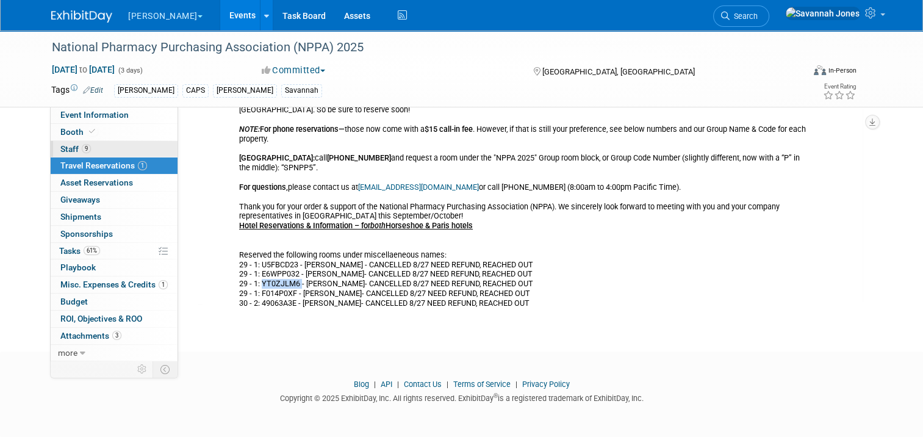
click at [120, 146] on link "9 Staff 9" at bounding box center [114, 149] width 127 height 16
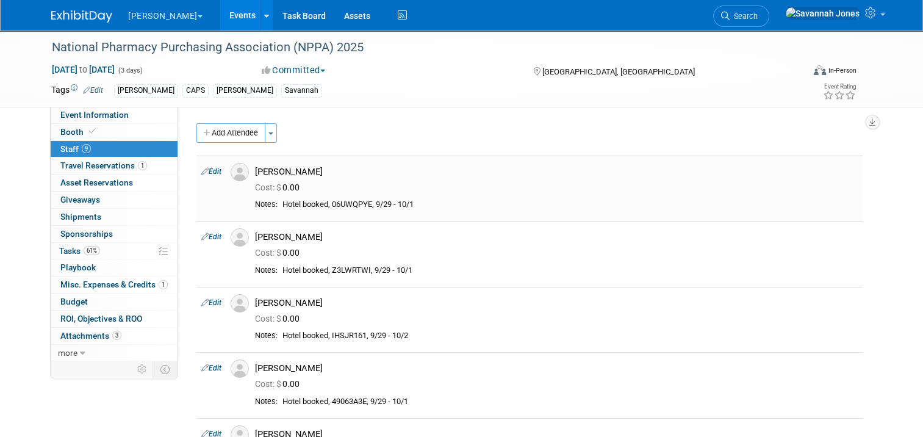
click at [318, 168] on div "[PERSON_NAME]" at bounding box center [556, 172] width 602 height 12
click at [698, 295] on div "[PERSON_NAME]" at bounding box center [556, 301] width 621 height 15
click at [83, 162] on span "Travel Reservations 1" at bounding box center [103, 165] width 87 height 10
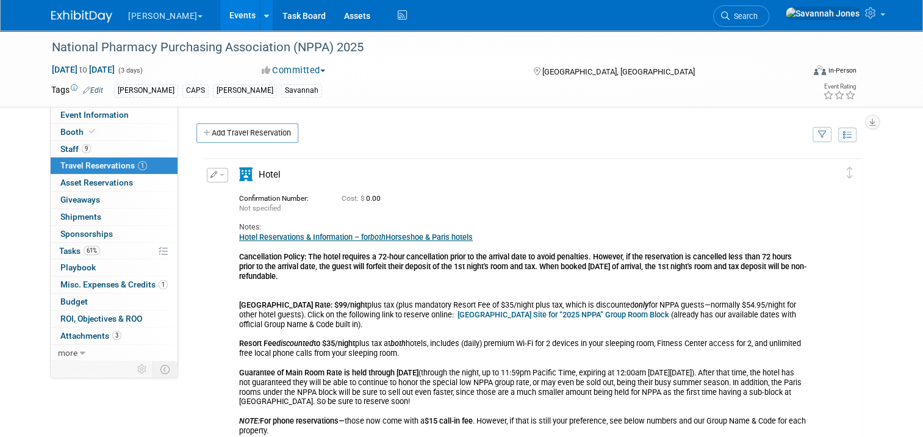
click at [207, 180] on button "button" at bounding box center [217, 175] width 21 height 15
click at [215, 191] on icon "button" at bounding box center [220, 195] width 10 height 9
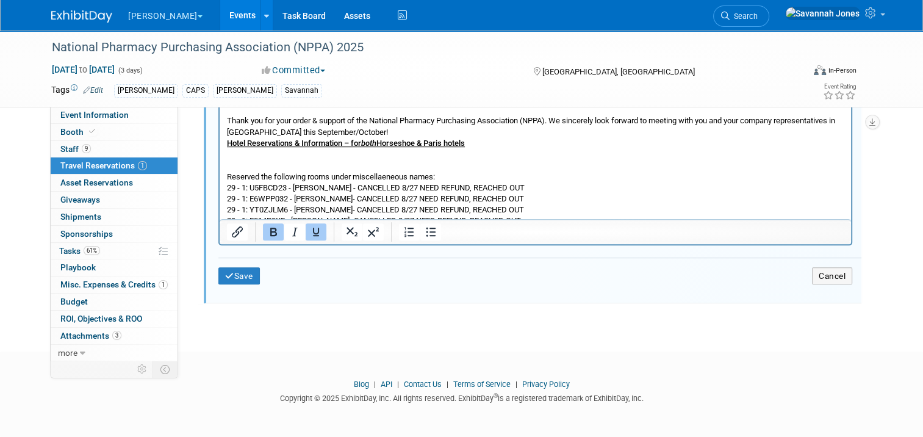
scroll to position [201, 0]
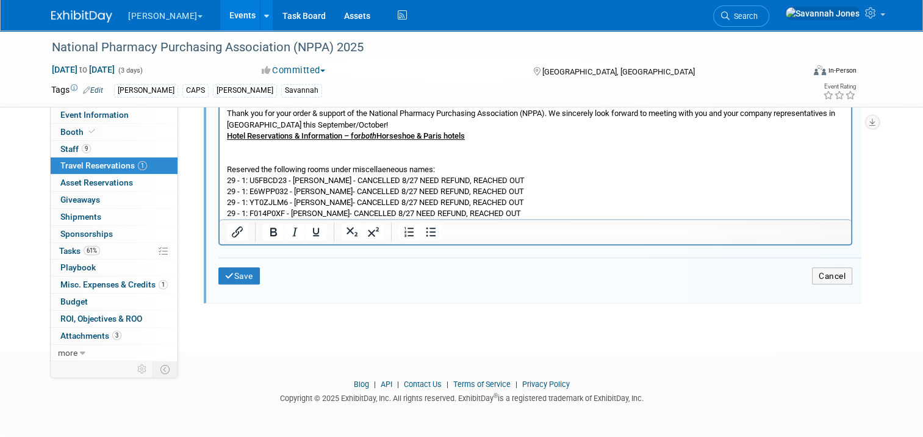
drag, startPoint x: 521, startPoint y: 212, endPoint x: 215, endPoint y: 211, distance: 306.1
click at [220, 211] on html "Hotel Reservations & Information – for both Horseshoe & Paris hotels Cancellati…" at bounding box center [535, 27] width 631 height 405
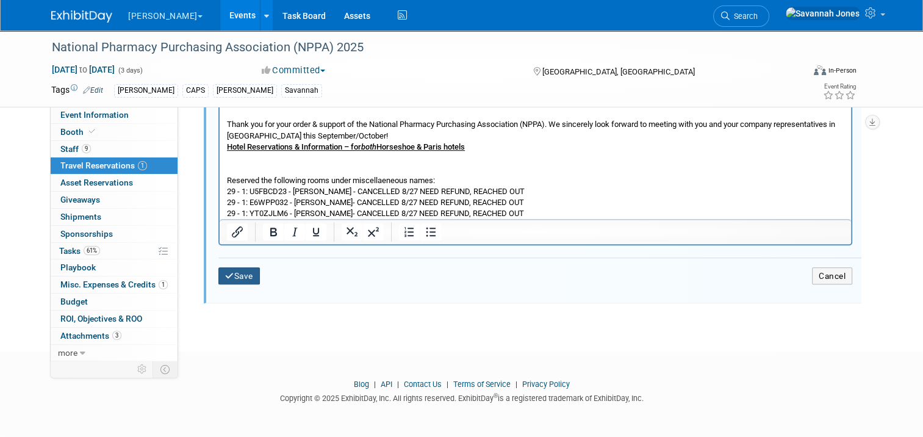
click at [234, 272] on button "Save" at bounding box center [238, 276] width 41 height 18
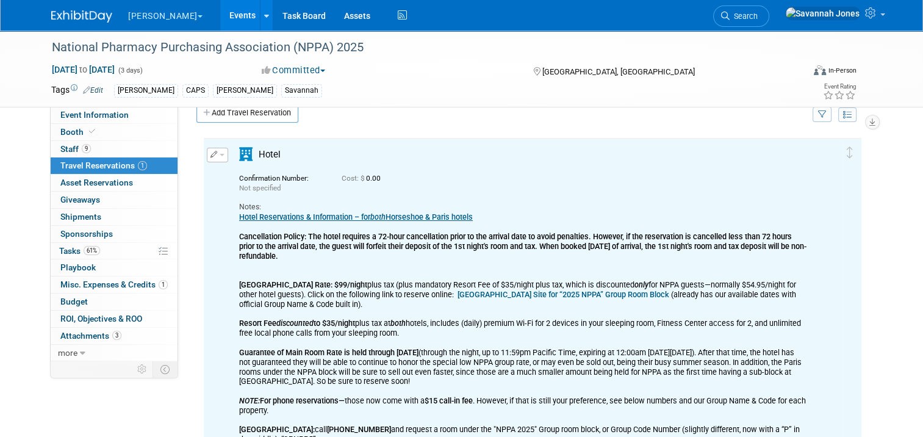
scroll to position [282, 0]
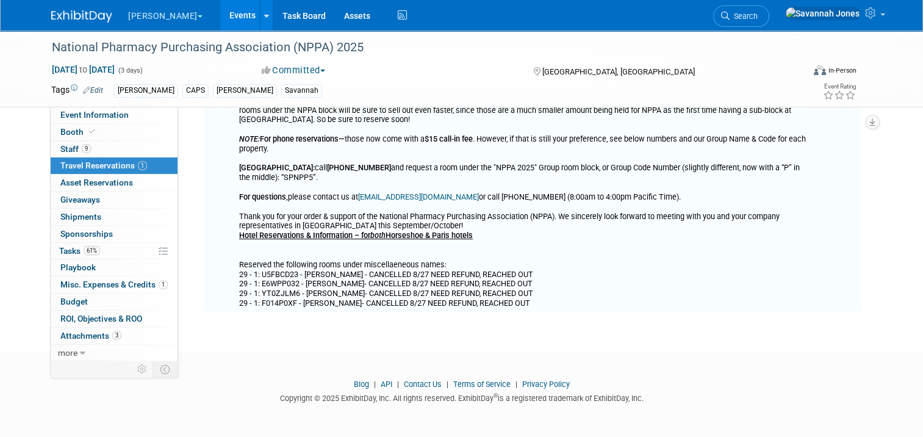
click at [273, 294] on div "Hotel Reservations & Information – for both Horseshoe & Paris hotels Cancellati…" at bounding box center [523, 129] width 568 height 357
click at [96, 141] on link "9 Staff 9" at bounding box center [114, 149] width 127 height 16
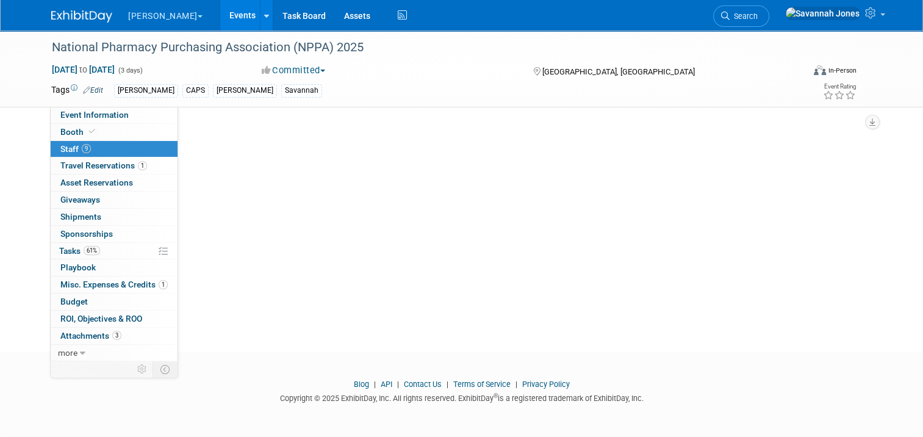
scroll to position [0, 0]
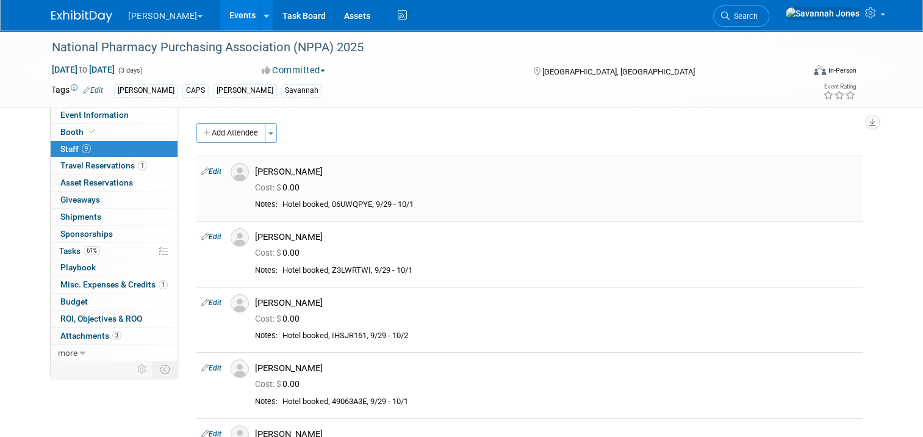
click at [424, 209] on div "Hotel booked, 06UWQPYE, 9/29 - 10/1" at bounding box center [569, 204] width 575 height 10
click at [741, 55] on div "National Pharmacy Purchasing Association (NPPA) 2025" at bounding box center [418, 48] width 740 height 22
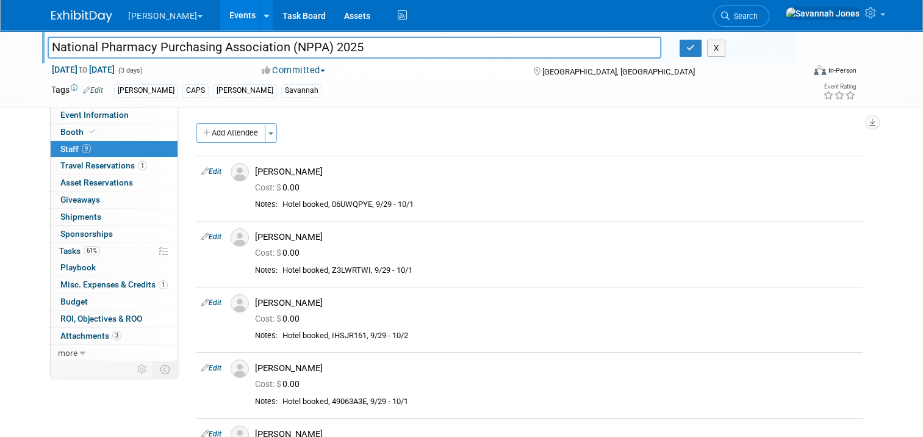
click at [758, 124] on div "Add Attendee Toggle Dropdown Quick -Tag Attendees Apply" at bounding box center [529, 133] width 666 height 20
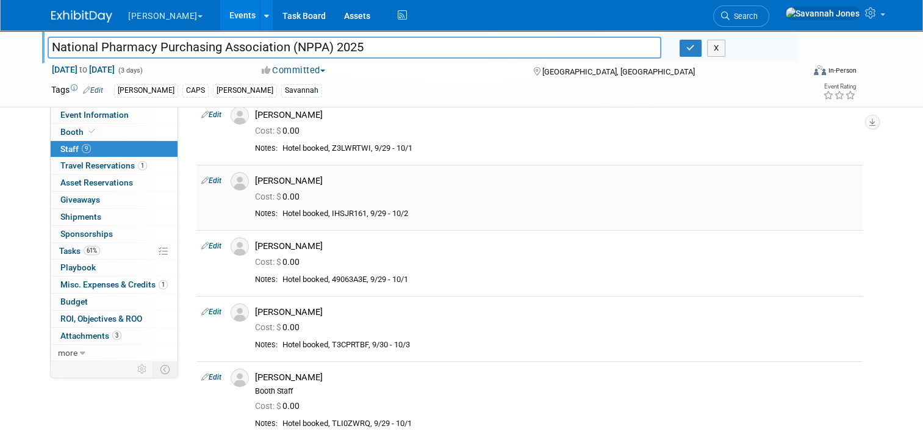
click at [668, 221] on div "Notes: Hotel booked, IHSJR161, 9/29 - 10/2" at bounding box center [556, 216] width 602 height 15
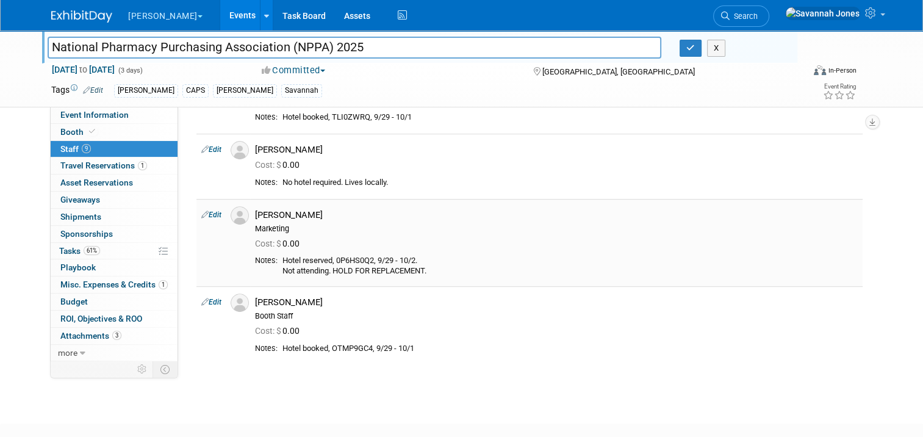
scroll to position [488, 0]
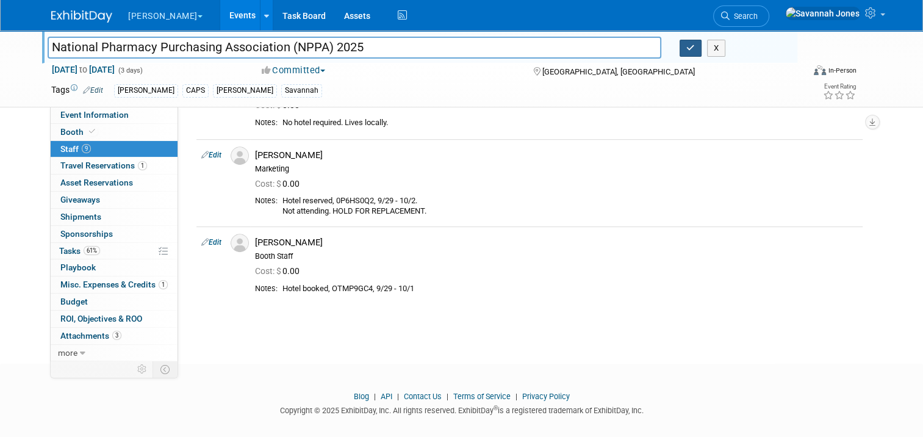
click at [693, 47] on icon "button" at bounding box center [690, 48] width 9 height 8
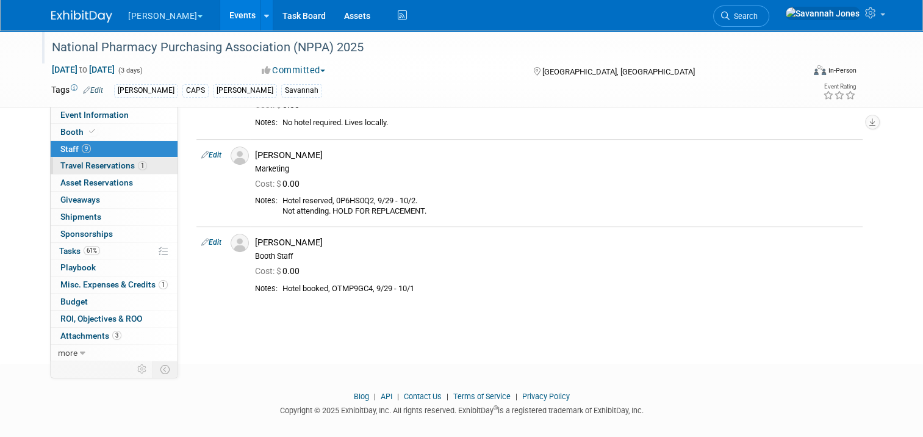
click at [147, 169] on link "1 Travel Reservations 1" at bounding box center [114, 165] width 127 height 16
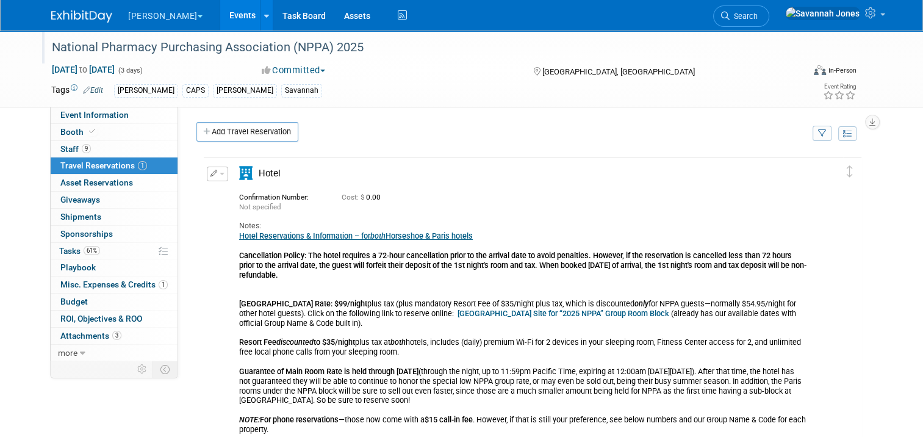
scroll to position [282, 0]
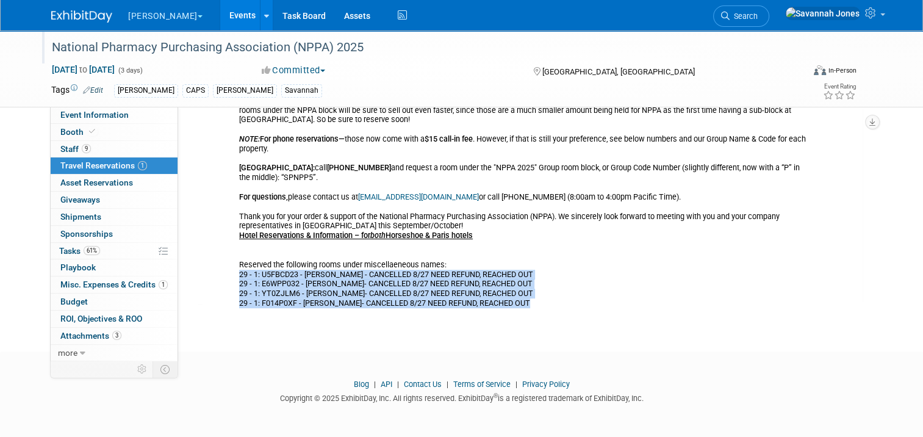
drag, startPoint x: 532, startPoint y: 294, endPoint x: 230, endPoint y: 262, distance: 302.9
click at [230, 262] on div "Hotel" at bounding box center [523, 97] width 586 height 422
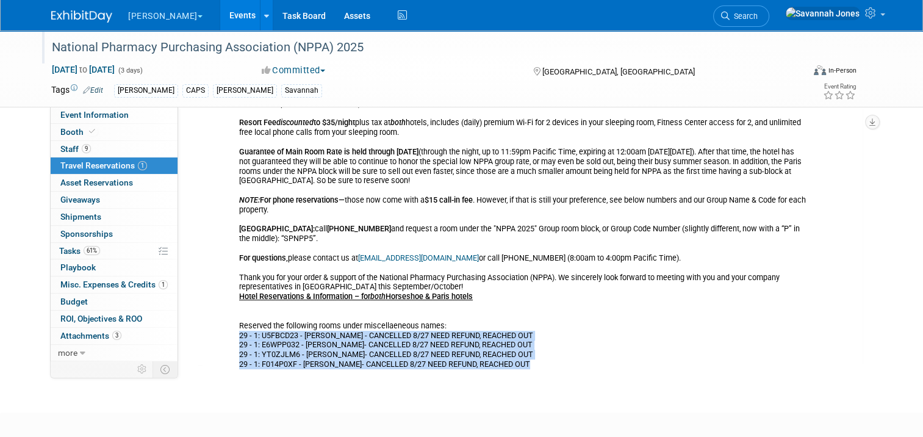
click at [504, 274] on div "Hotel Reservations & Information – for both Horseshoe & Paris hotels Cancellati…" at bounding box center [523, 190] width 568 height 357
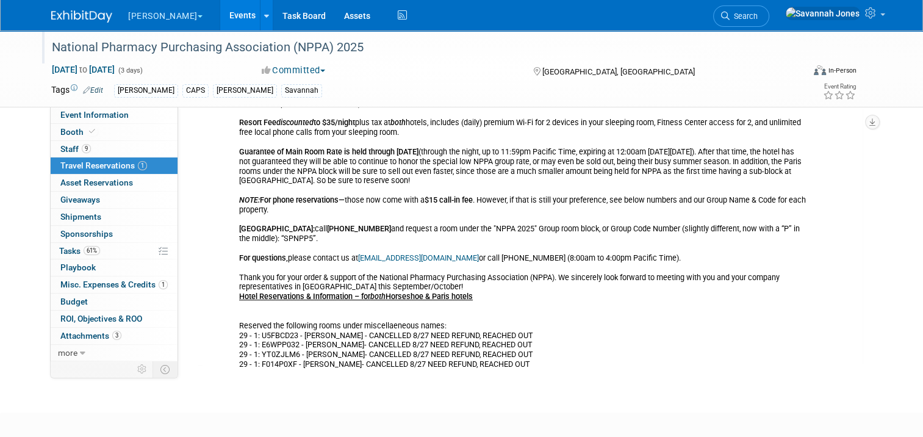
click at [540, 363] on div "Delete Reservation Not specified Cost: $ 0.00 Notes: both only" at bounding box center [532, 155] width 660 height 438
click at [527, 355] on div "Hotel Reservations & Information – for both Horseshoe & Paris hotels Cancellati…" at bounding box center [523, 190] width 568 height 357
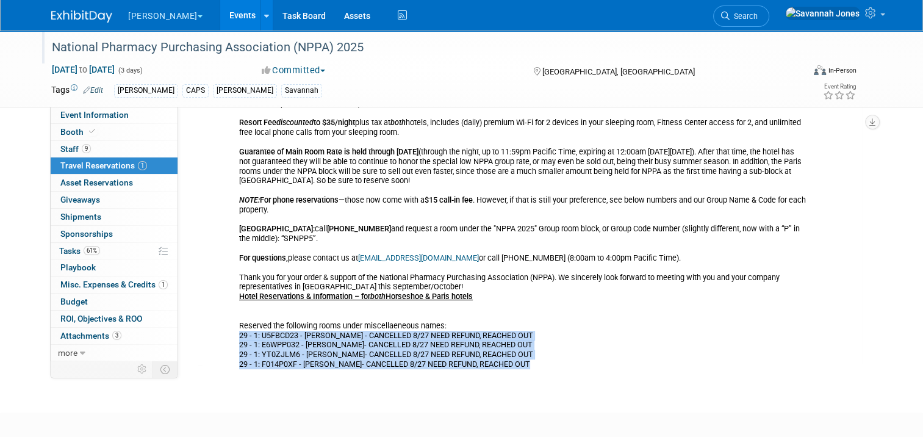
drag, startPoint x: 538, startPoint y: 355, endPoint x: 232, endPoint y: 323, distance: 307.1
click at [239, 323] on div "Hotel Reservations & Information – for both Horseshoe & Paris hotels Cancellati…" at bounding box center [523, 190] width 568 height 357
click at [130, 137] on link "Booth" at bounding box center [114, 132] width 127 height 16
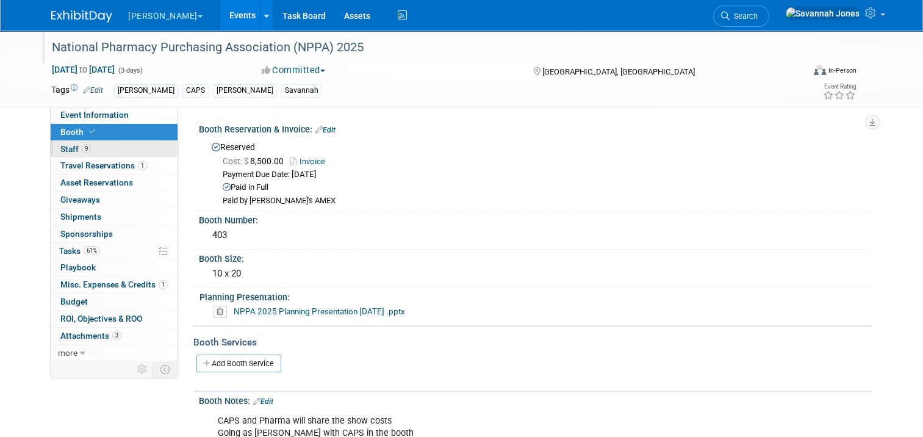
click at [134, 150] on link "9 Staff 9" at bounding box center [114, 149] width 127 height 16
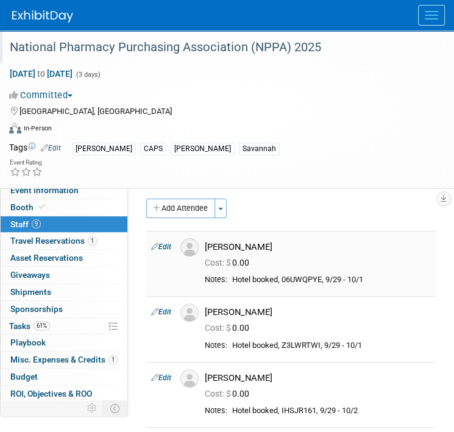
click at [323, 273] on td "[PERSON_NAME] Cost: $ 0.00" at bounding box center [318, 263] width 236 height 65
click at [167, 246] on link "Edit" at bounding box center [161, 247] width 20 height 9
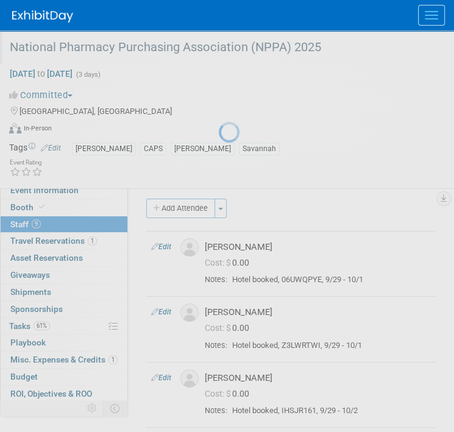
select select "6f793d79-6c23-4374-8087-2b7793a3f4d9"
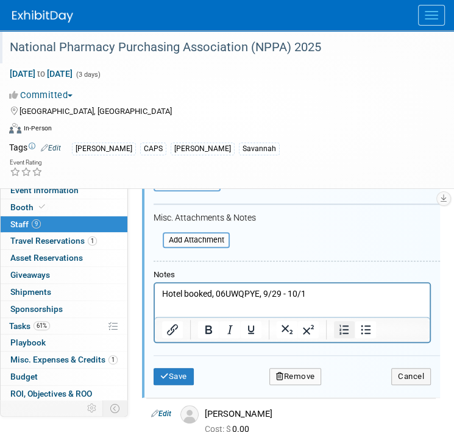
scroll to position [390, 0]
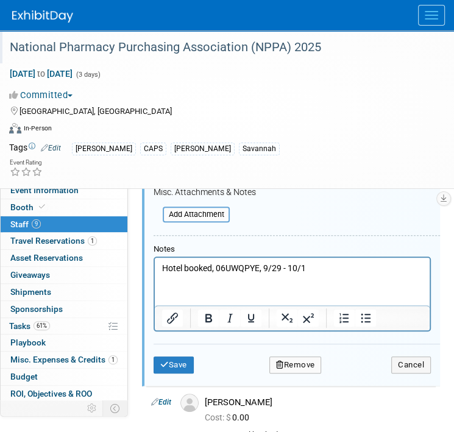
click at [343, 273] on p "Hotel booked, 06UWQPYE, 9/29 - 10/1" at bounding box center [292, 268] width 261 height 12
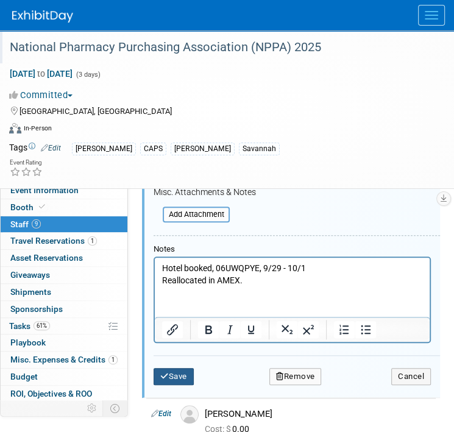
click at [167, 377] on icon "submit" at bounding box center [164, 377] width 9 height 8
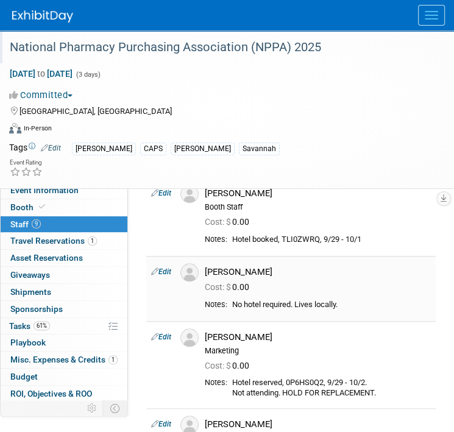
scroll to position [24, 0]
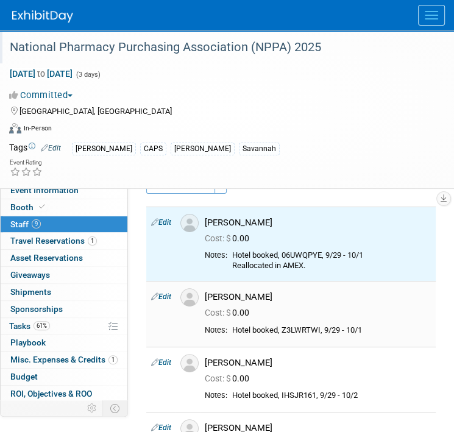
click at [160, 296] on link "Edit" at bounding box center [161, 297] width 20 height 9
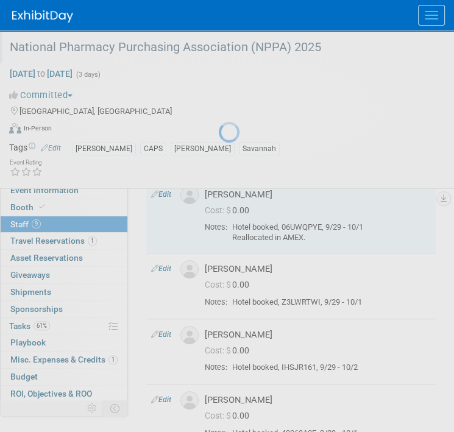
select select "77043730-cb4a-4e70-8381-5a20cd3596b5"
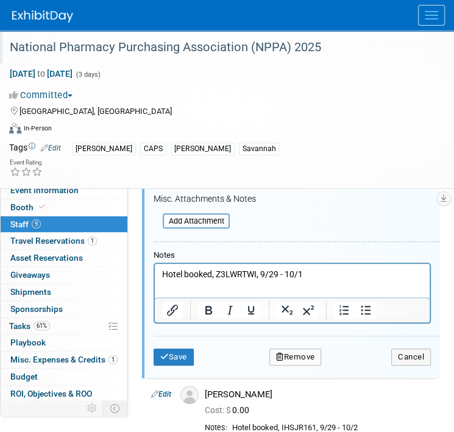
scroll to position [520, 0]
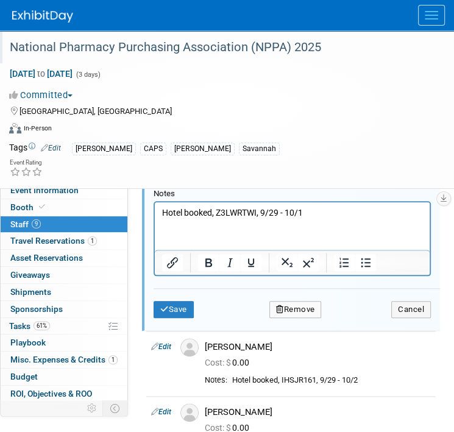
click at [331, 213] on p "Hotel booked, Z3LWRTWI, 9/29 - 10/1" at bounding box center [292, 213] width 261 height 12
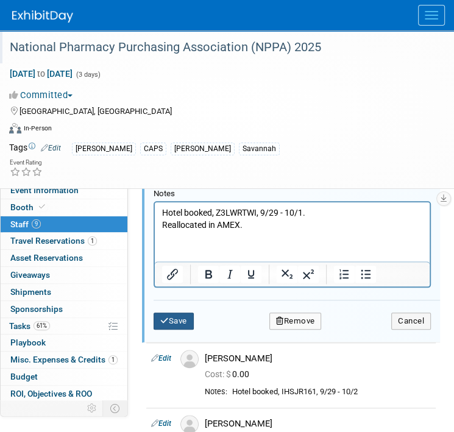
click at [185, 318] on button "Save" at bounding box center [174, 321] width 40 height 17
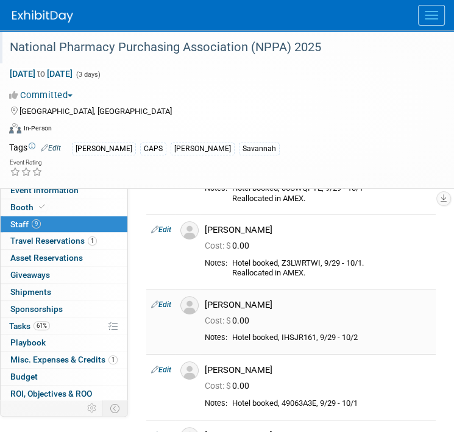
scroll to position [154, 0]
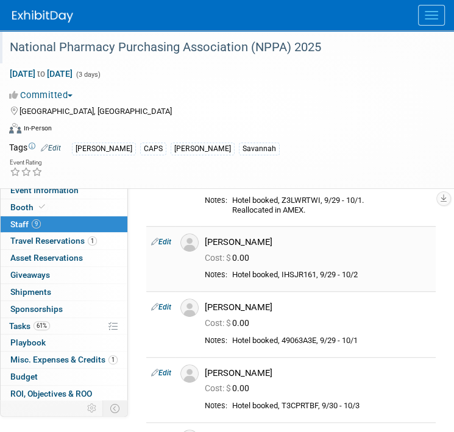
click at [170, 242] on link "Edit" at bounding box center [161, 242] width 20 height 9
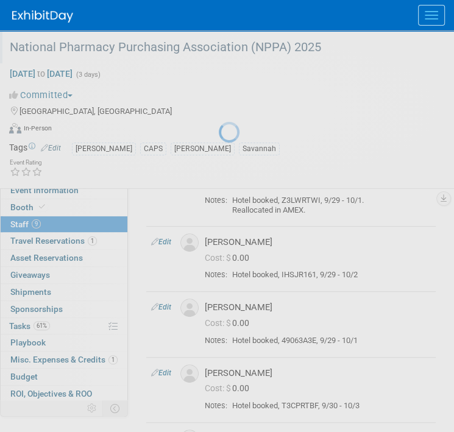
select select "ae06dff4-79a8-44d8-a505-e9d0d9e048ae"
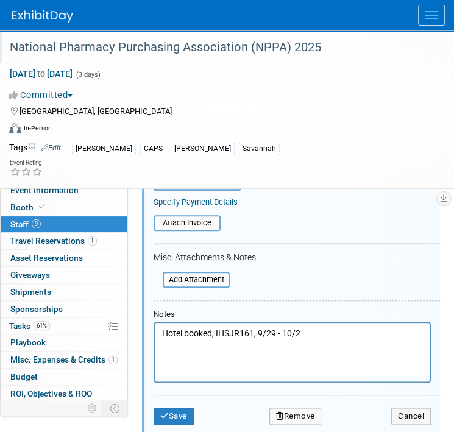
scroll to position [526, 0]
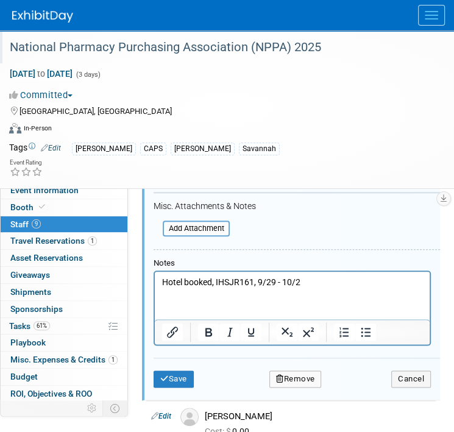
click at [326, 287] on p "Hotel booked, IHSJR161, 9/29 - 10/2" at bounding box center [292, 282] width 261 height 12
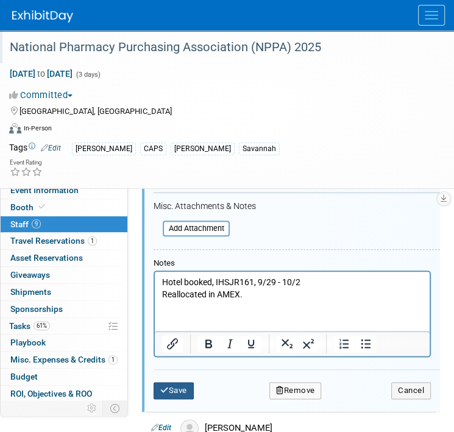
click at [184, 387] on button "Save" at bounding box center [174, 390] width 40 height 17
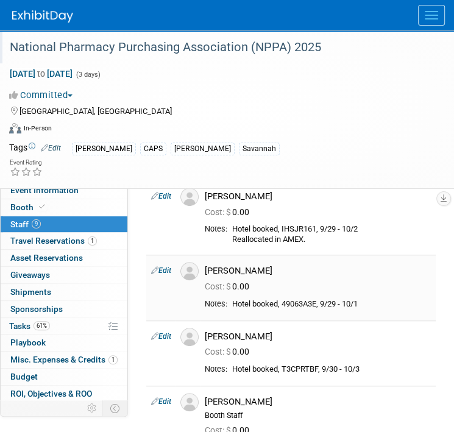
scroll to position [221, 0]
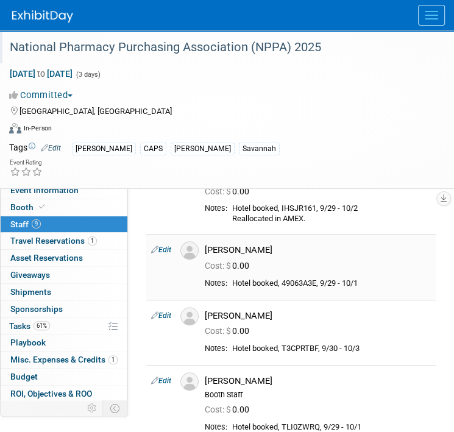
click at [166, 248] on link "Edit" at bounding box center [161, 250] width 20 height 9
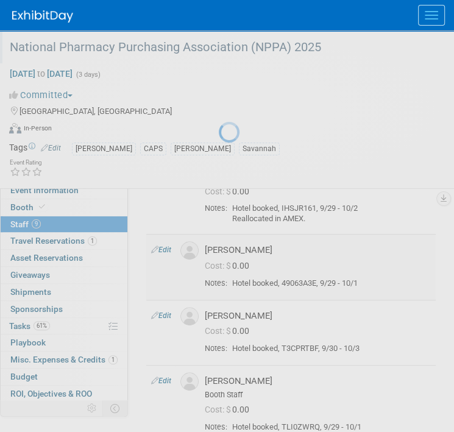
select select "88d68e25-73ad-4e7c-a4c0-241783e7f8a3"
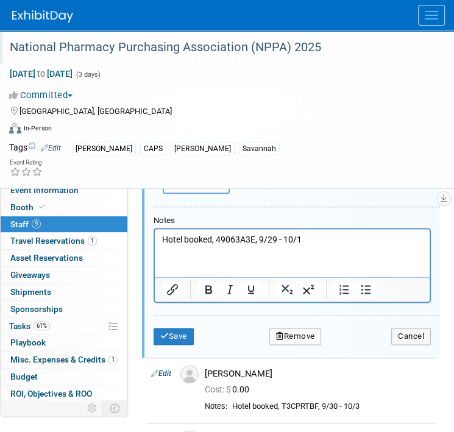
scroll to position [654, 0]
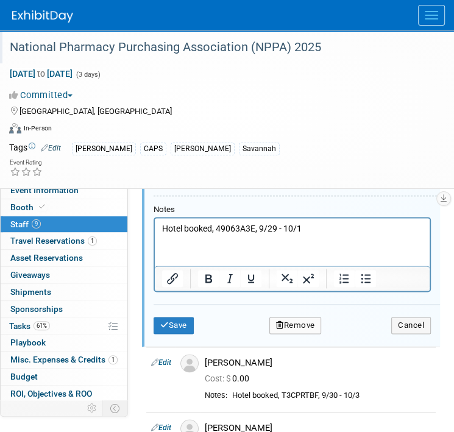
click at [317, 224] on p "Hotel booked, 49063A3E, 9/29 - 10/1" at bounding box center [292, 229] width 261 height 12
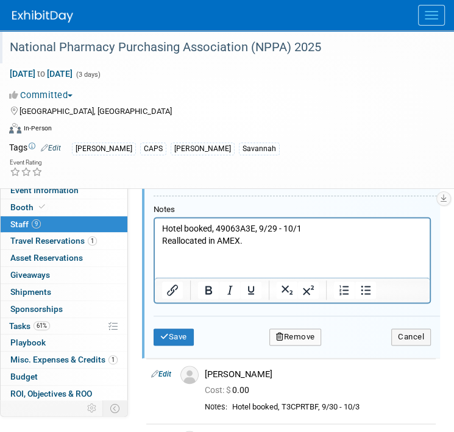
click at [184, 335] on button "Save" at bounding box center [174, 337] width 40 height 17
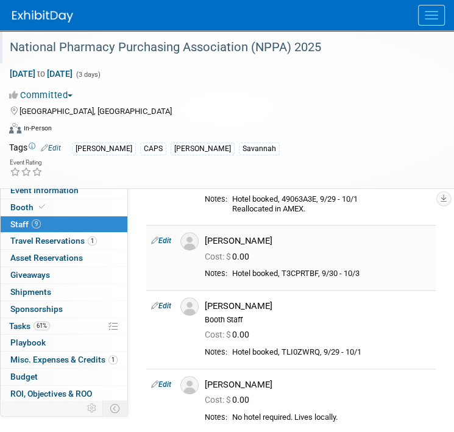
scroll to position [305, 0]
click at [166, 243] on link "Edit" at bounding box center [161, 241] width 20 height 9
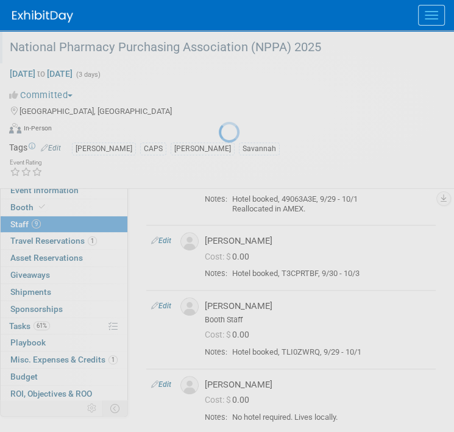
select select "3a764022-0207-4eeb-8696-6f83004d350c"
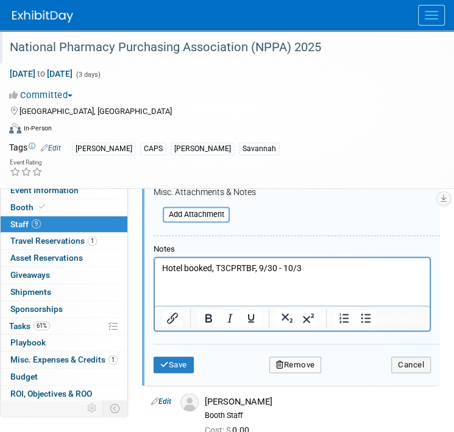
scroll to position [741, 0]
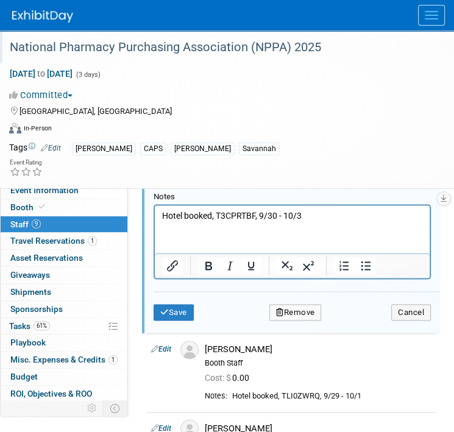
click at [330, 217] on p "Hotel booked, T3CPRTBF, 9/30 - 10/3" at bounding box center [292, 216] width 261 height 12
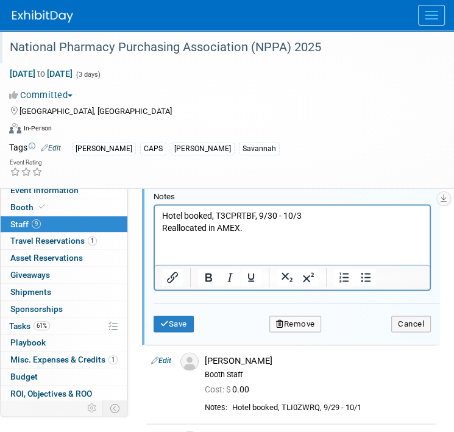
click at [165, 314] on div "Save Remove Cancel" at bounding box center [297, 322] width 287 height 39
click at [177, 322] on button "Save" at bounding box center [174, 324] width 40 height 17
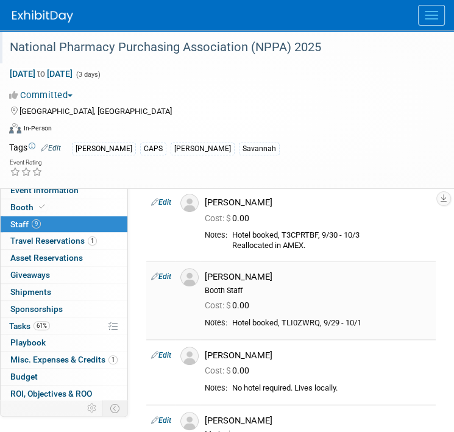
scroll to position [366, 0]
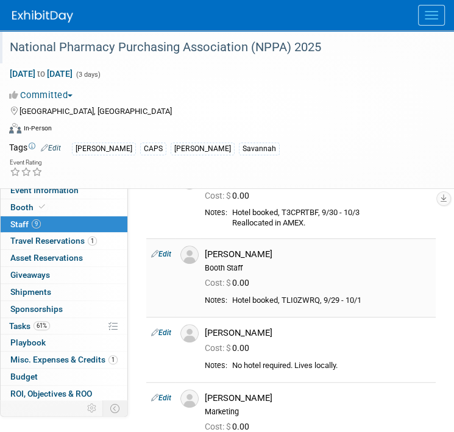
drag, startPoint x: 165, startPoint y: 260, endPoint x: 165, endPoint y: 254, distance: 6.7
click at [165, 260] on td "Edit" at bounding box center [160, 277] width 29 height 78
click at [165, 251] on link "Edit" at bounding box center [161, 254] width 20 height 9
select select "6d6d2e55-6186-4cf2-b17c-f70947ba66ab"
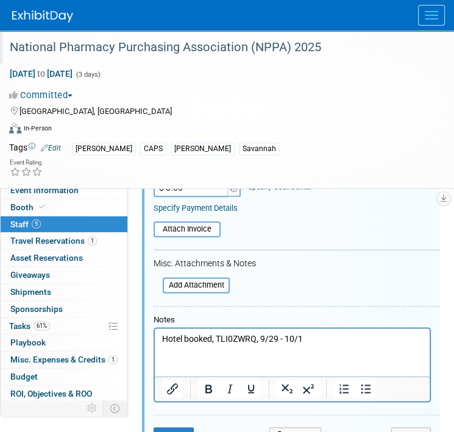
scroll to position [813, 0]
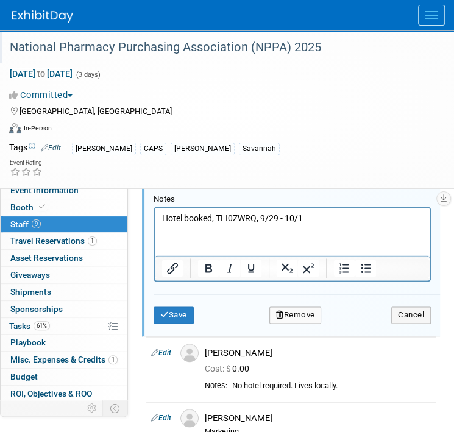
click at [328, 225] on html "Hotel booked, TLI0ZWRQ, 9/29 - 10/1" at bounding box center [292, 216] width 275 height 17
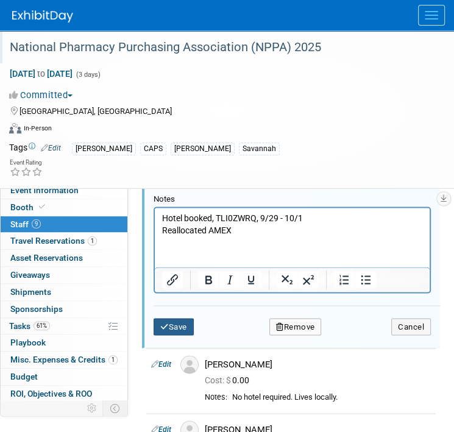
click at [177, 321] on button "Save" at bounding box center [174, 326] width 40 height 17
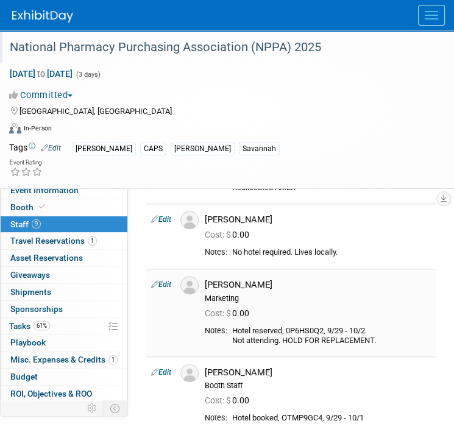
scroll to position [512, 0]
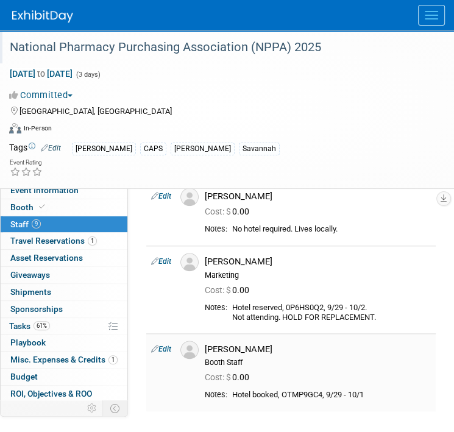
click at [157, 347] on icon at bounding box center [154, 349] width 7 height 13
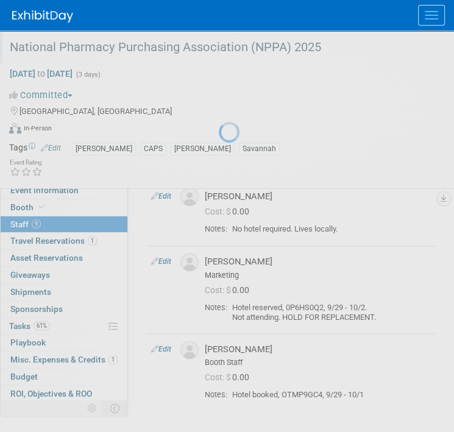
select select "3f04fe6a-15bb-49dc-8d2a-fc5e1d9ab94f"
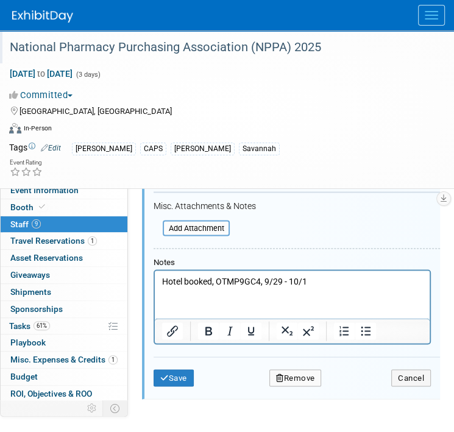
scroll to position [978, 0]
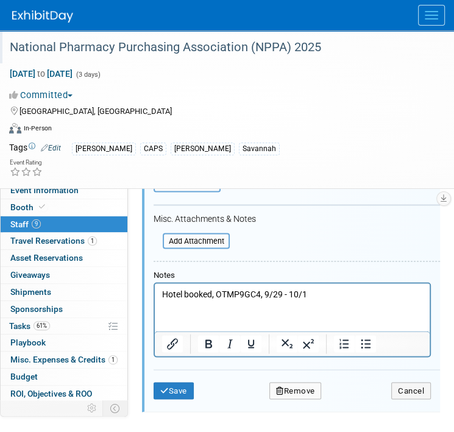
click at [348, 299] on p "Hotel booked, OTMP9GC4, 9/29 - 10/1" at bounding box center [292, 294] width 261 height 12
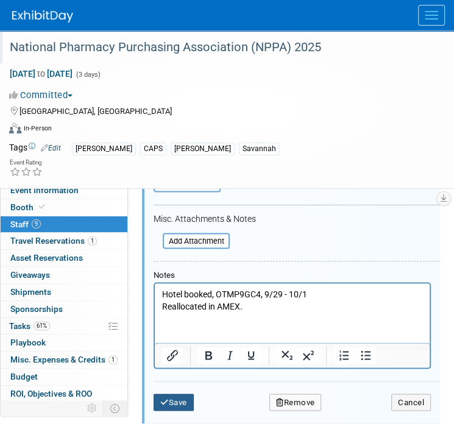
click at [170, 396] on button "Save" at bounding box center [174, 402] width 40 height 17
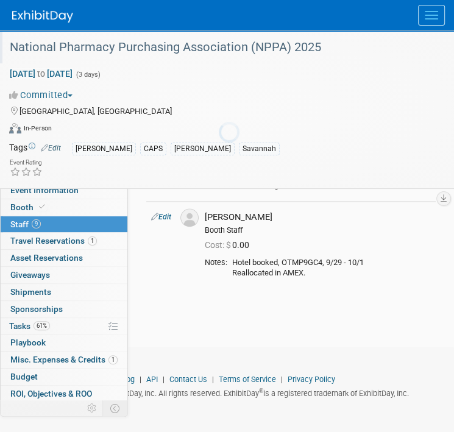
scroll to position [643, 0]
